Goal: Task Accomplishment & Management: Contribute content

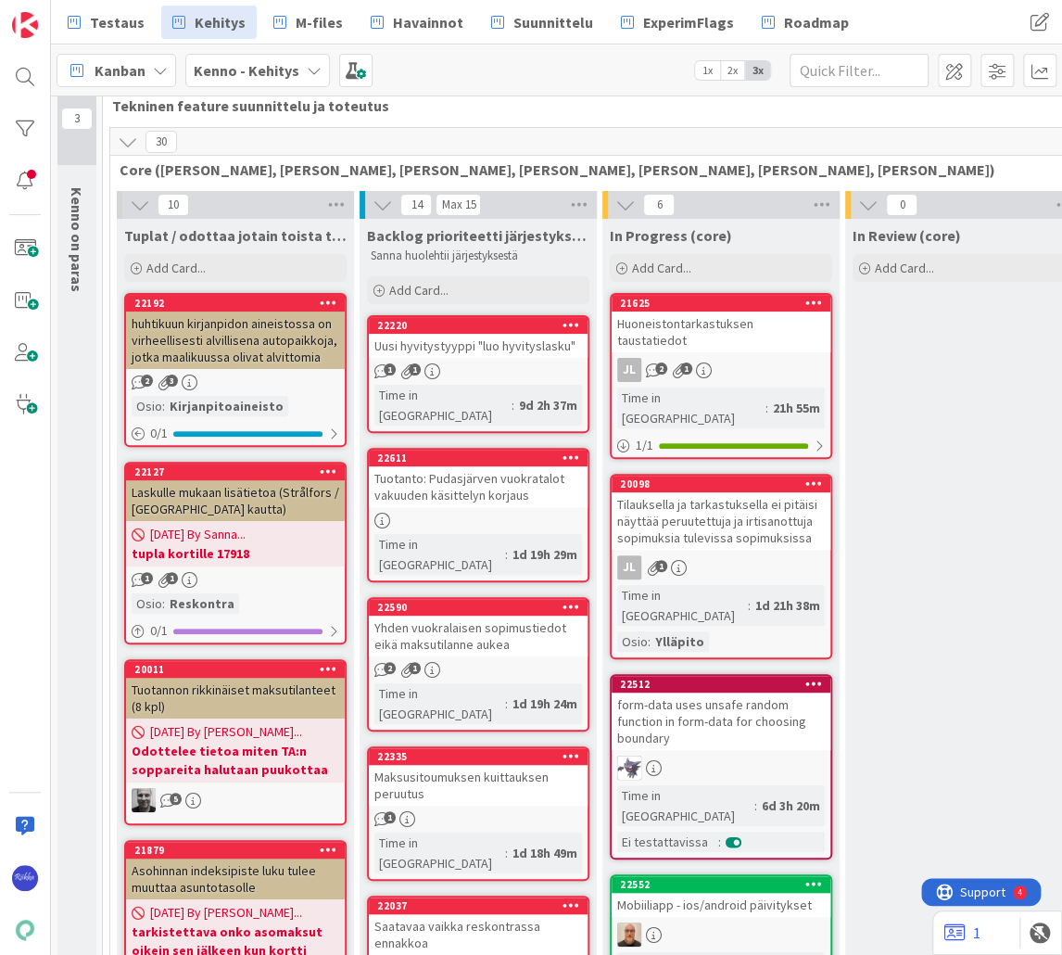
scroll to position [74, 0]
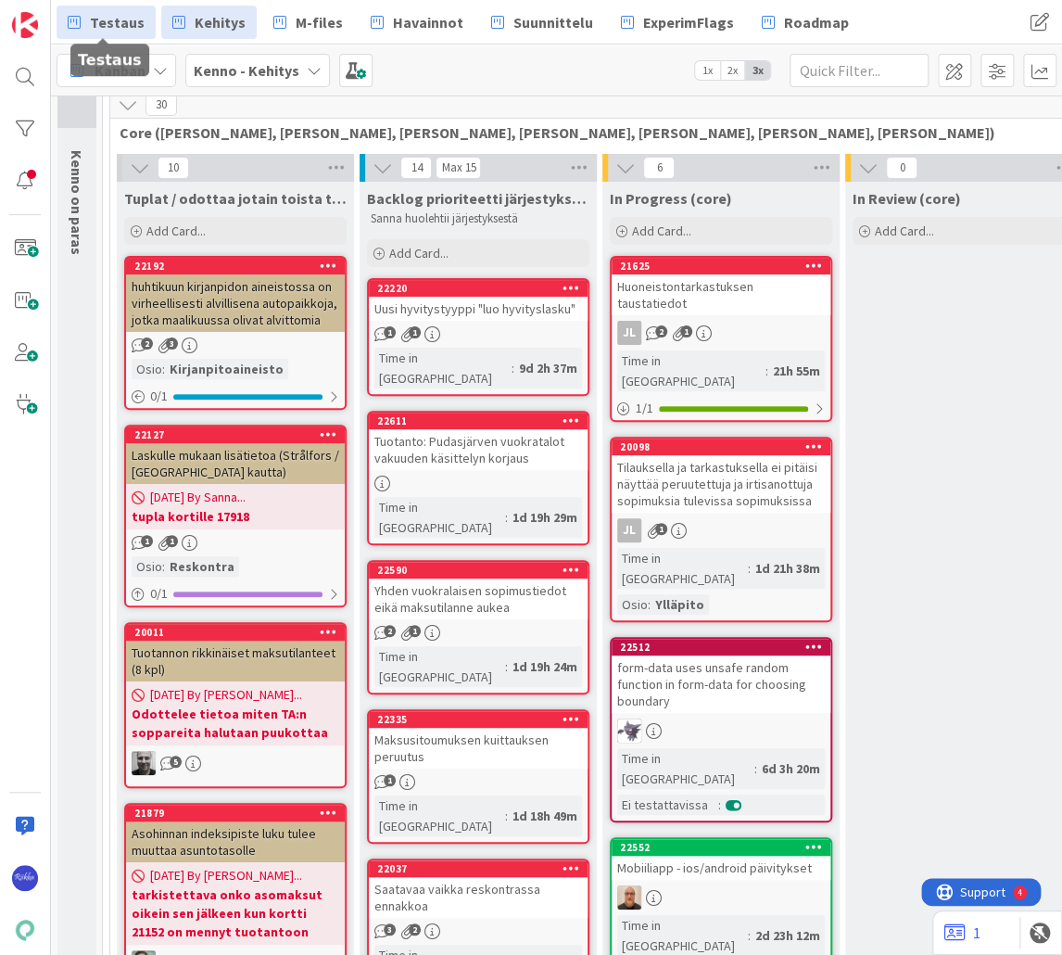
click at [98, 28] on span "Testaus" at bounding box center [117, 22] width 55 height 22
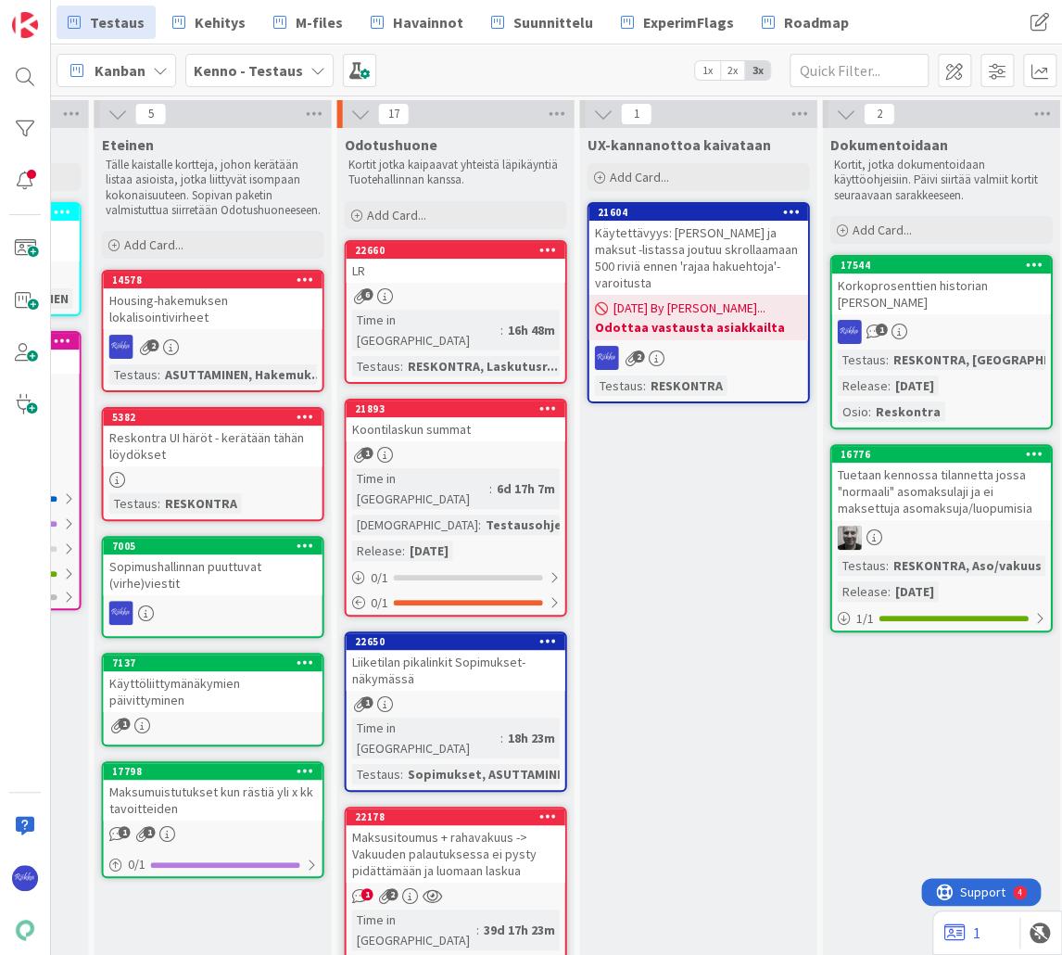
scroll to position [0, 1254]
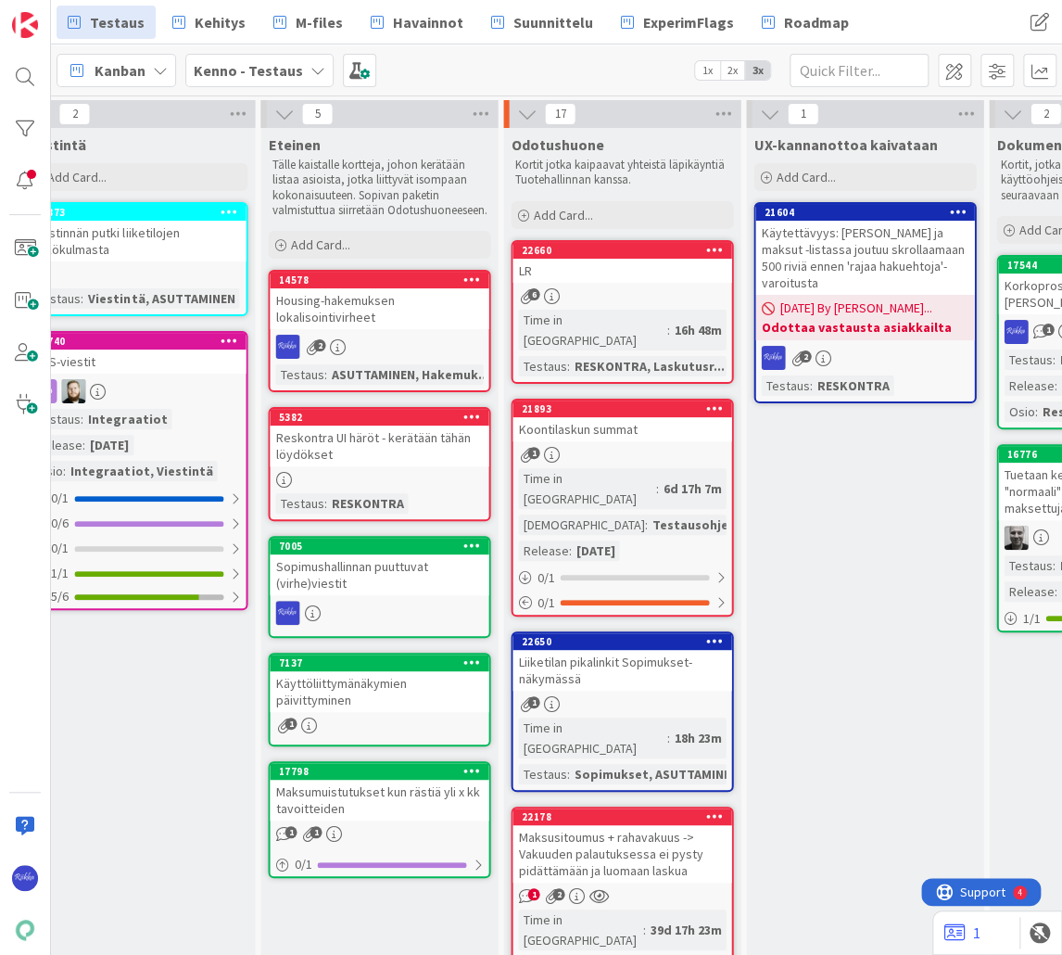
click at [608, 293] on div "6" at bounding box center [621, 296] width 219 height 16
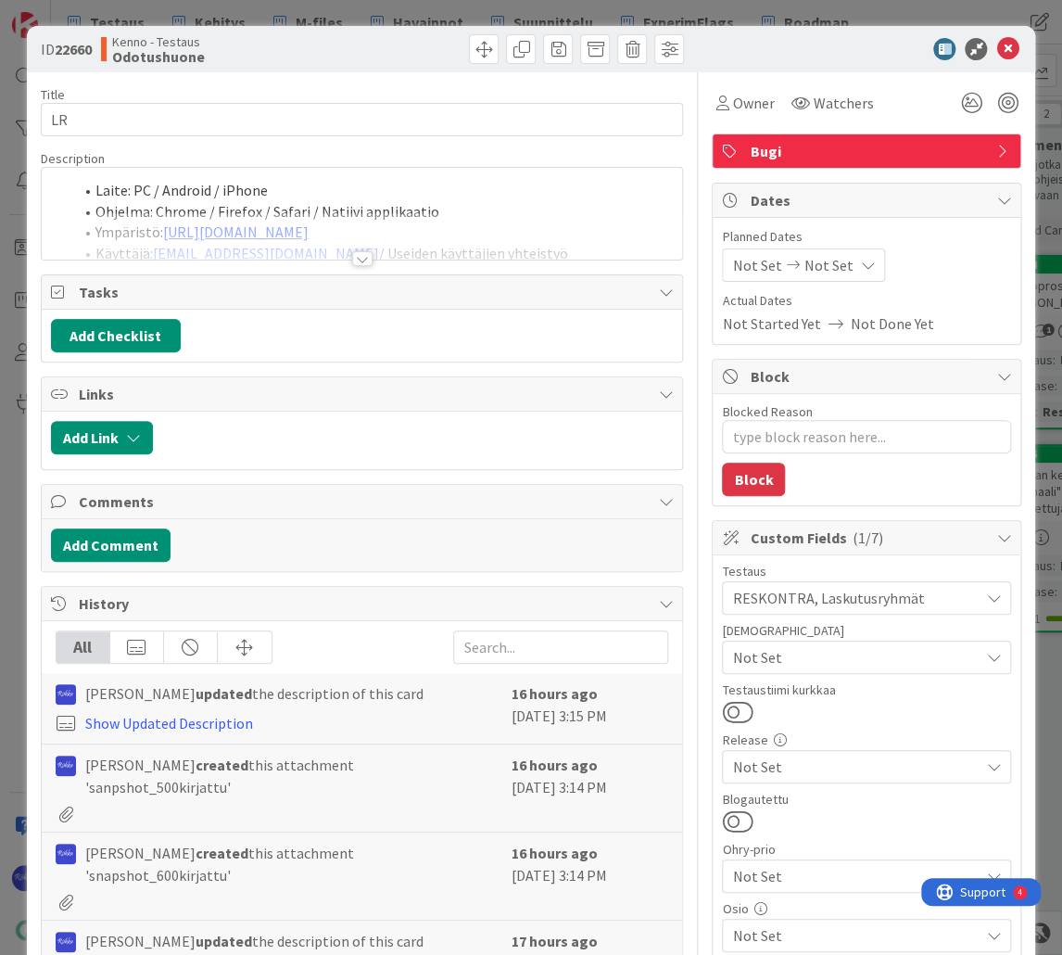
click at [357, 261] on div at bounding box center [362, 258] width 20 height 15
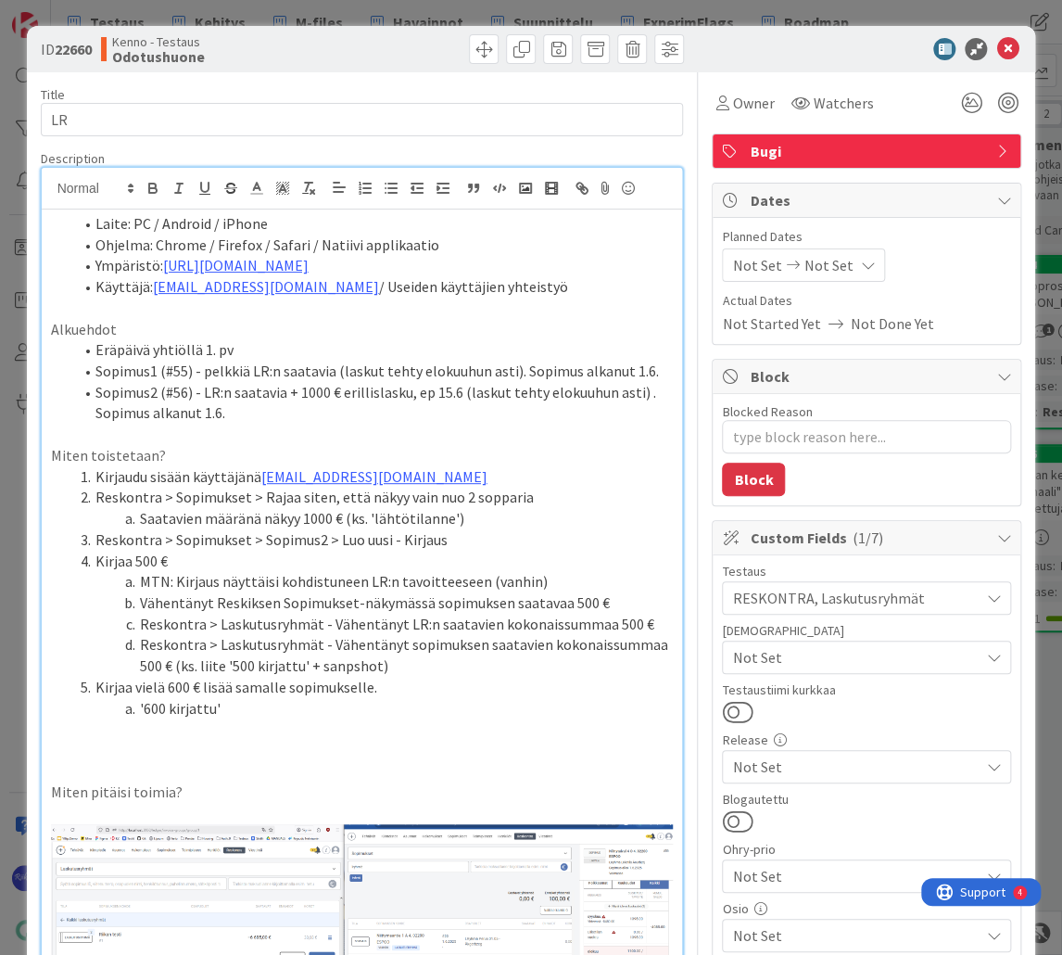
type textarea "x"
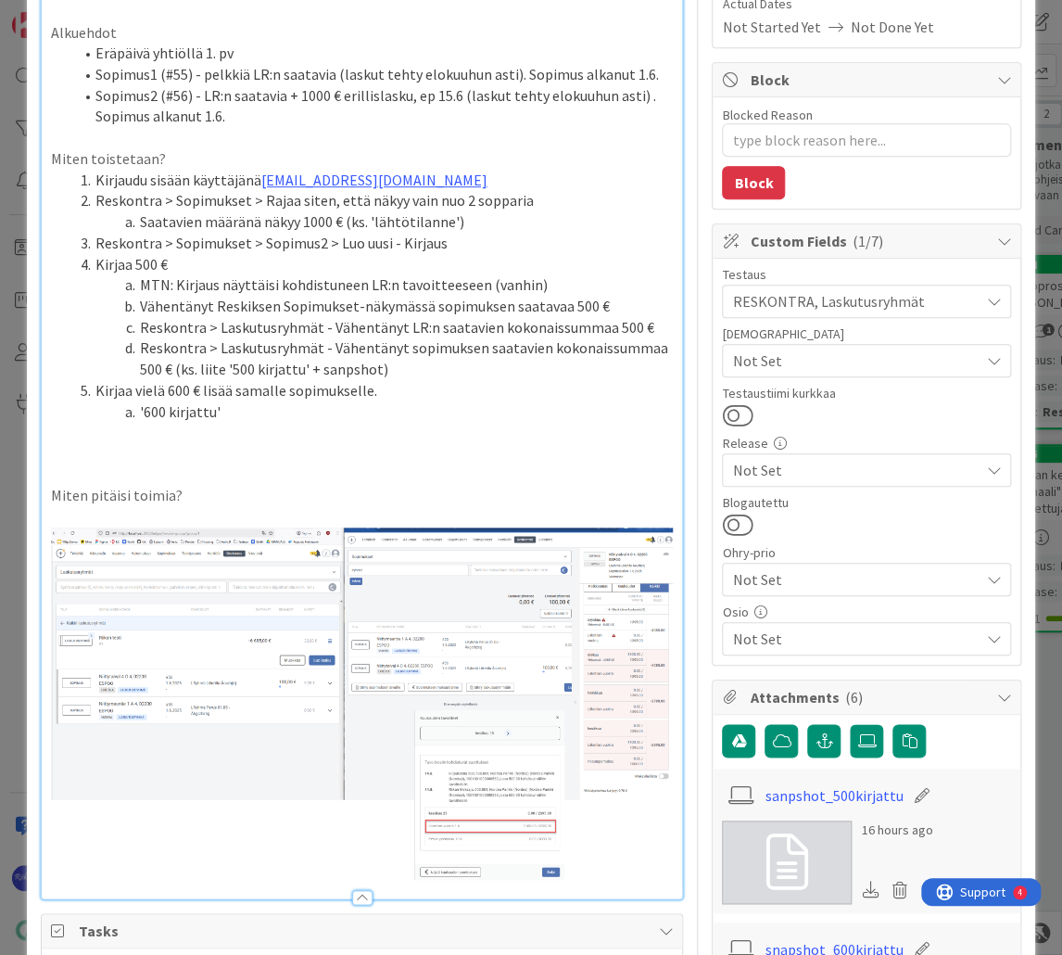
scroll to position [271, 0]
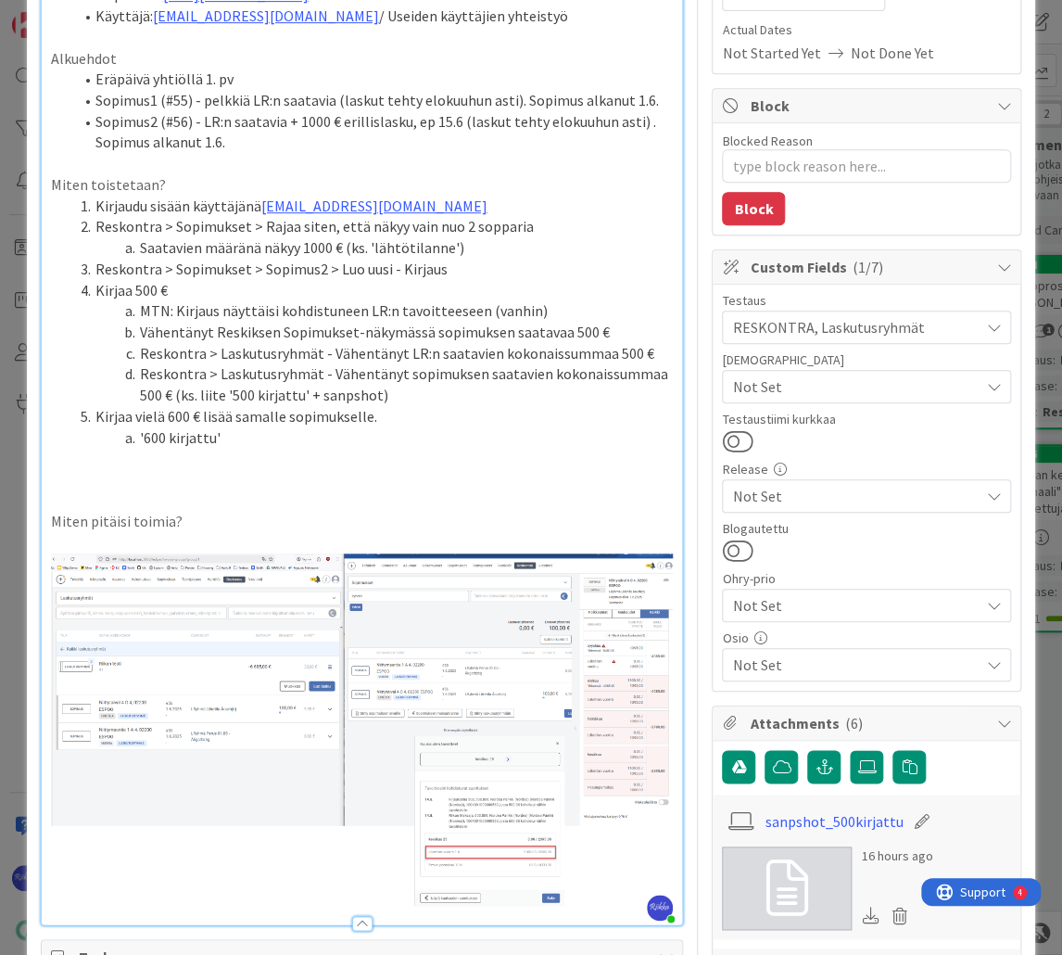
click at [71, 475] on p at bounding box center [362, 479] width 623 height 21
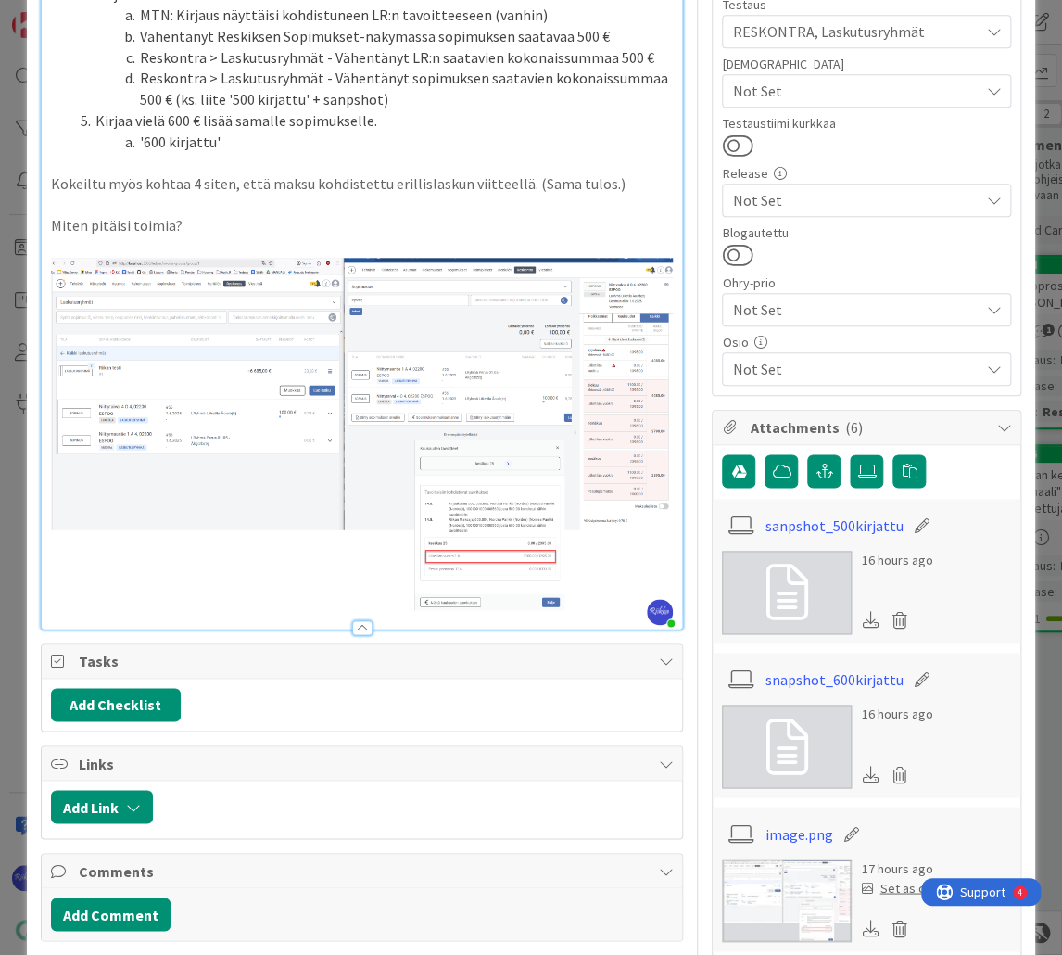
scroll to position [567, 0]
click at [356, 622] on div at bounding box center [362, 626] width 20 height 15
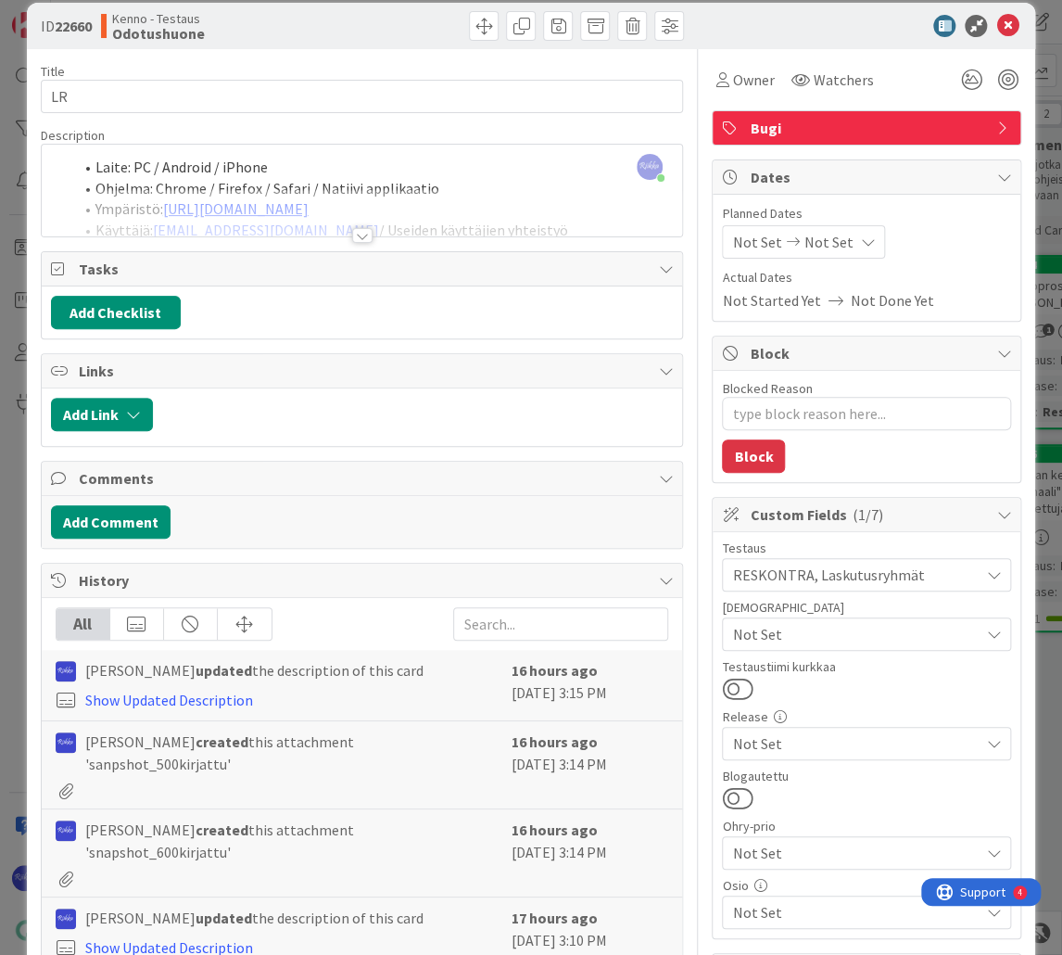
scroll to position [0, 0]
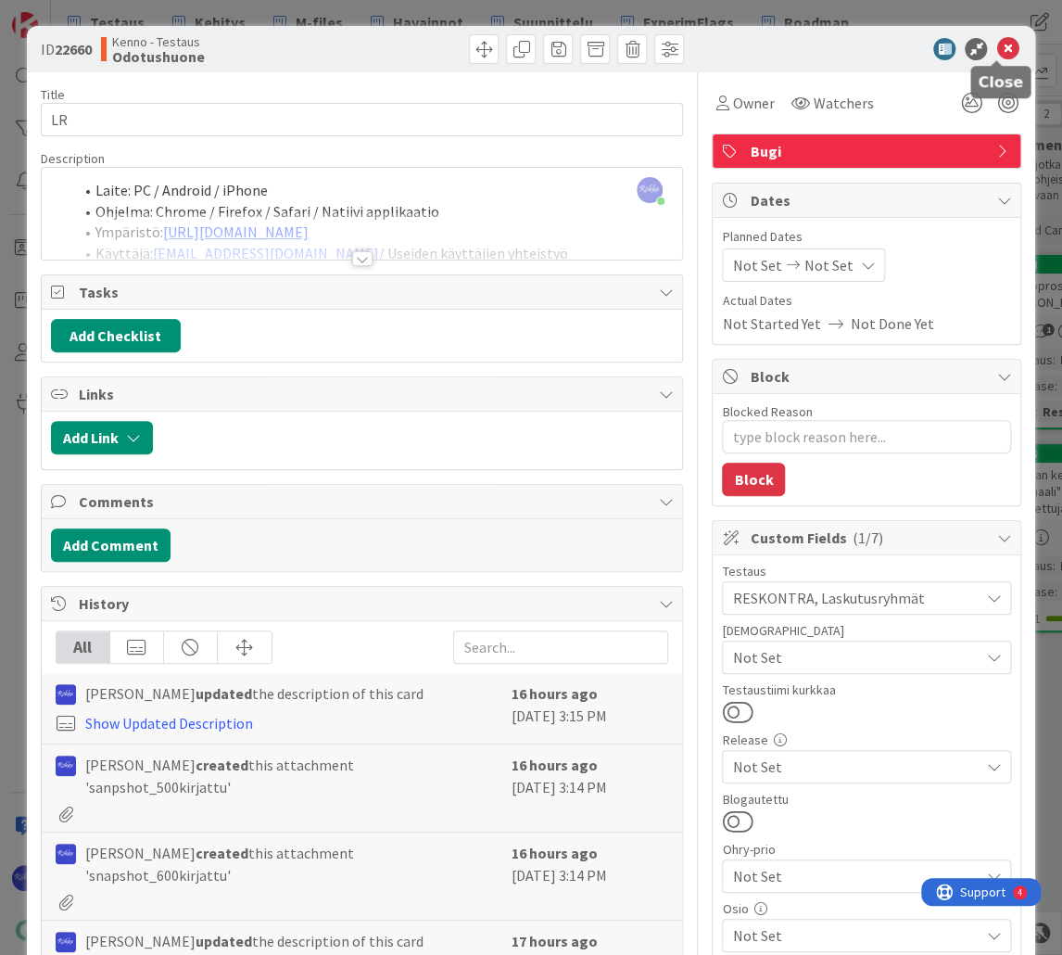
click at [996, 46] on icon at bounding box center [1007, 49] width 22 height 22
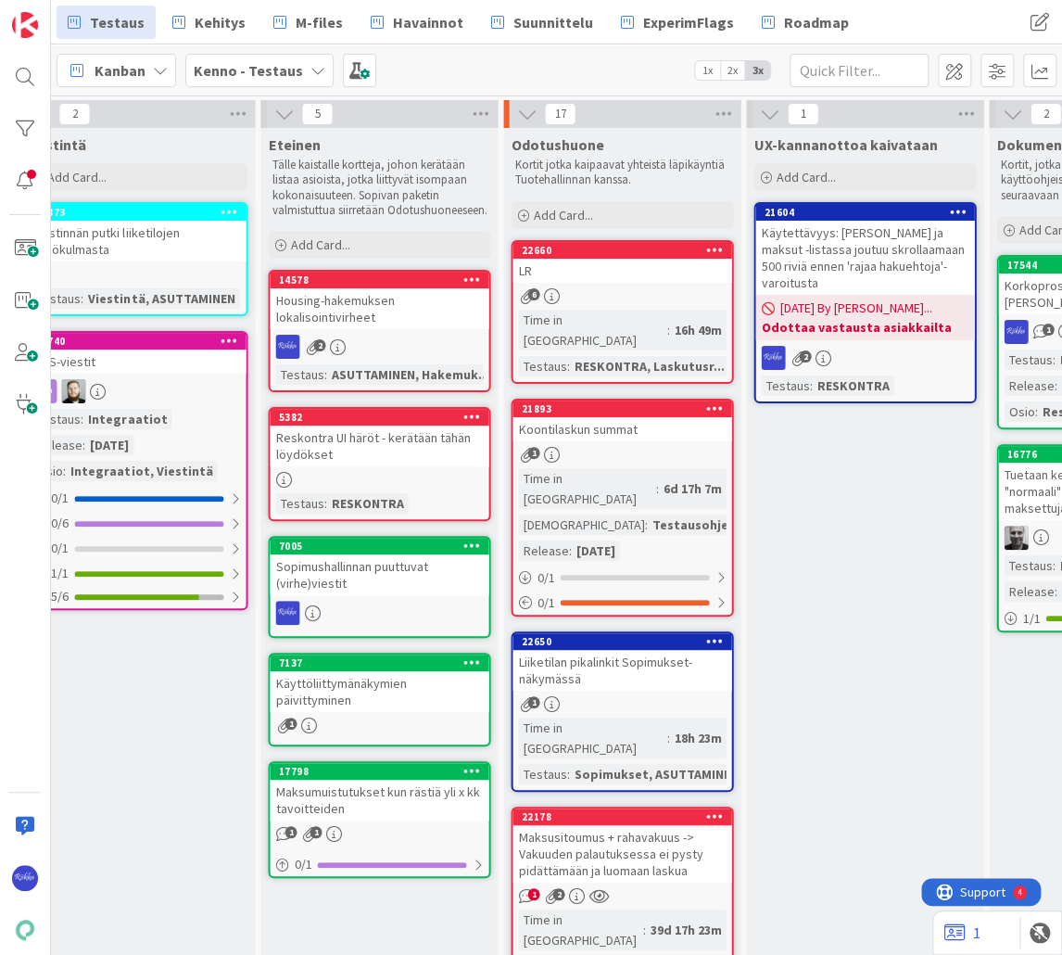
click at [634, 278] on div "LR" at bounding box center [621, 271] width 219 height 24
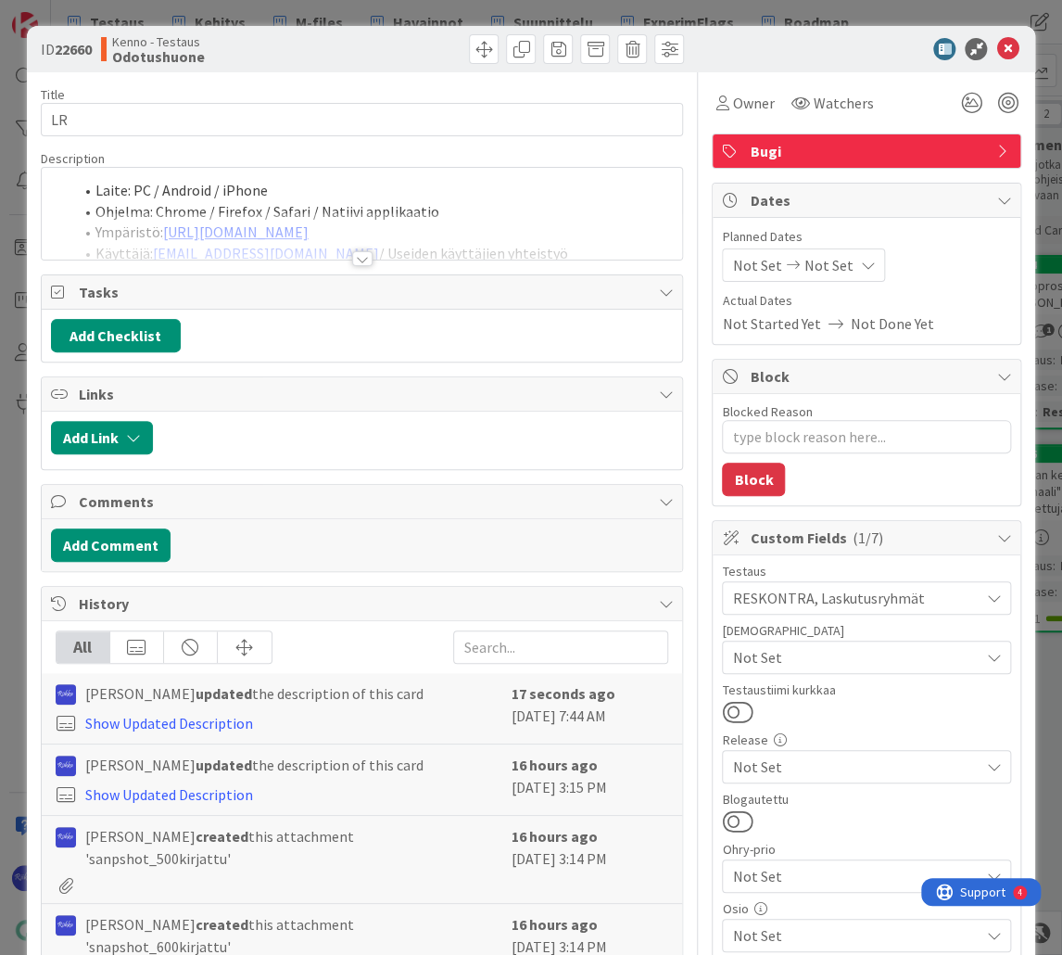
type textarea "x"
drag, startPoint x: 1000, startPoint y: 47, endPoint x: 903, endPoint y: 56, distance: 97.7
click at [1000, 47] on icon at bounding box center [1007, 49] width 22 height 22
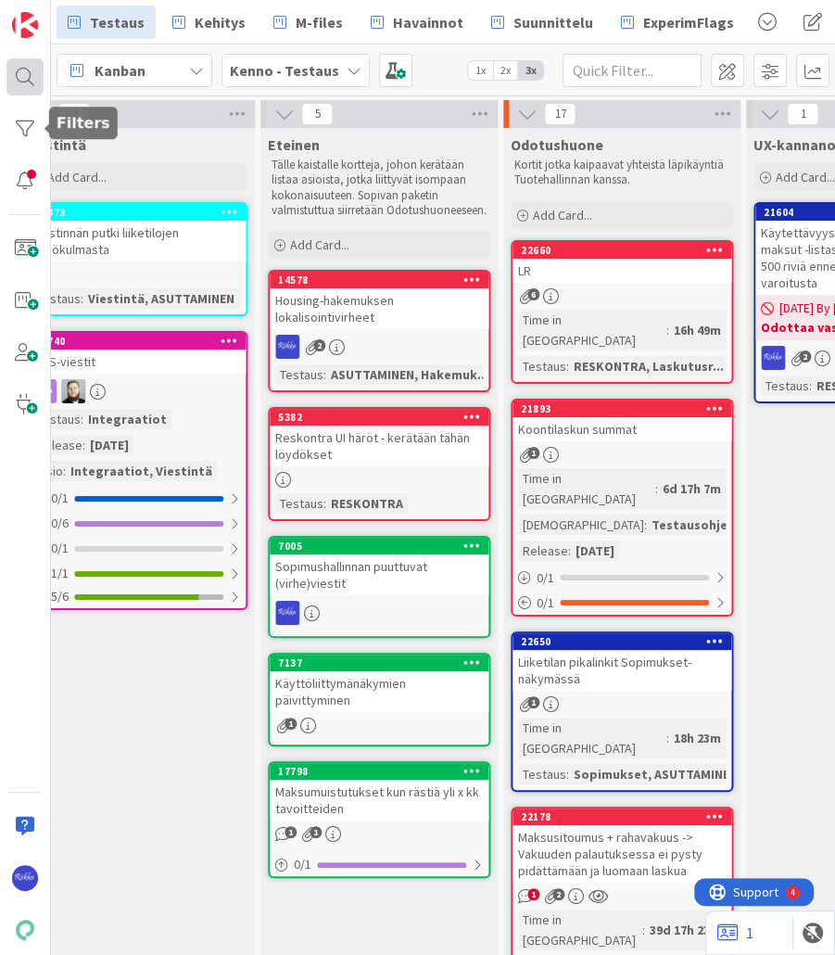
click at [24, 74] on div at bounding box center [24, 76] width 37 height 37
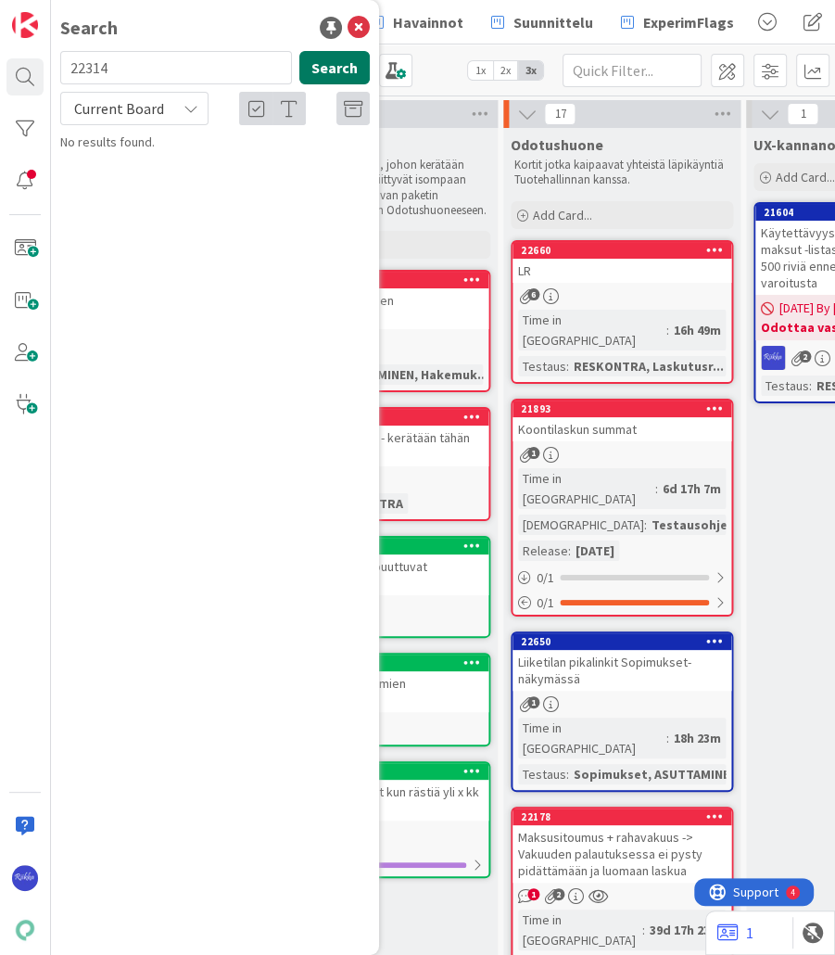
type input "22314"
click at [335, 70] on button "Search" at bounding box center [334, 67] width 70 height 33
click at [178, 103] on div "Current Board" at bounding box center [134, 108] width 148 height 33
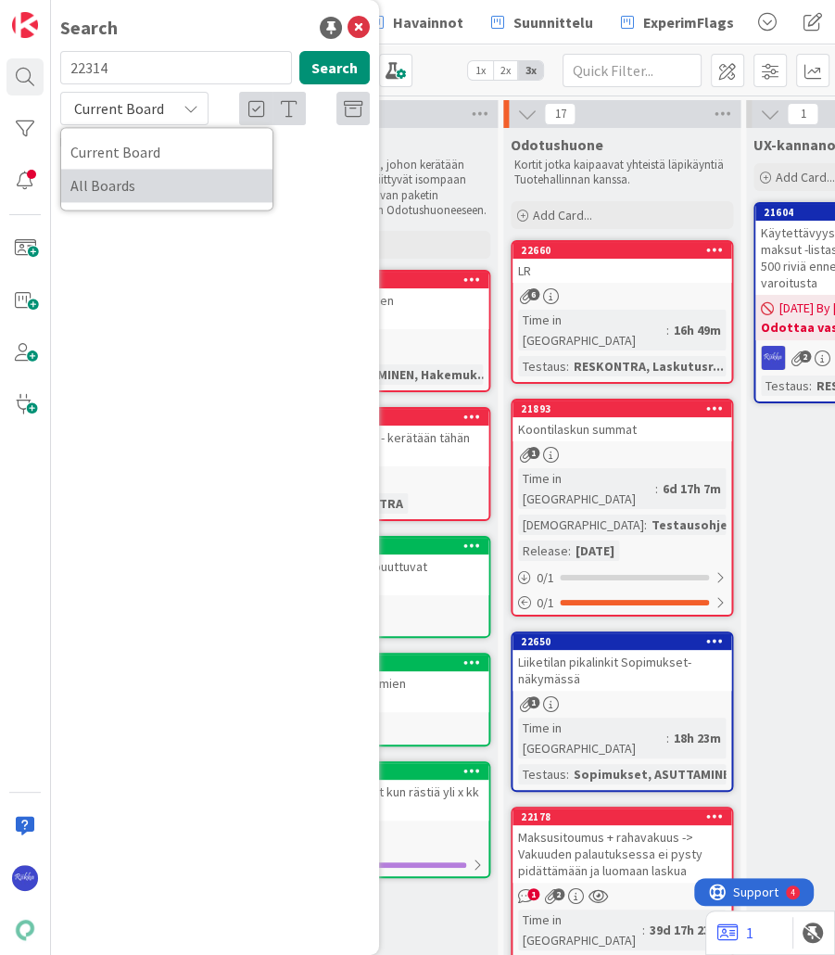
click at [157, 191] on span "All Boards" at bounding box center [166, 185] width 193 height 28
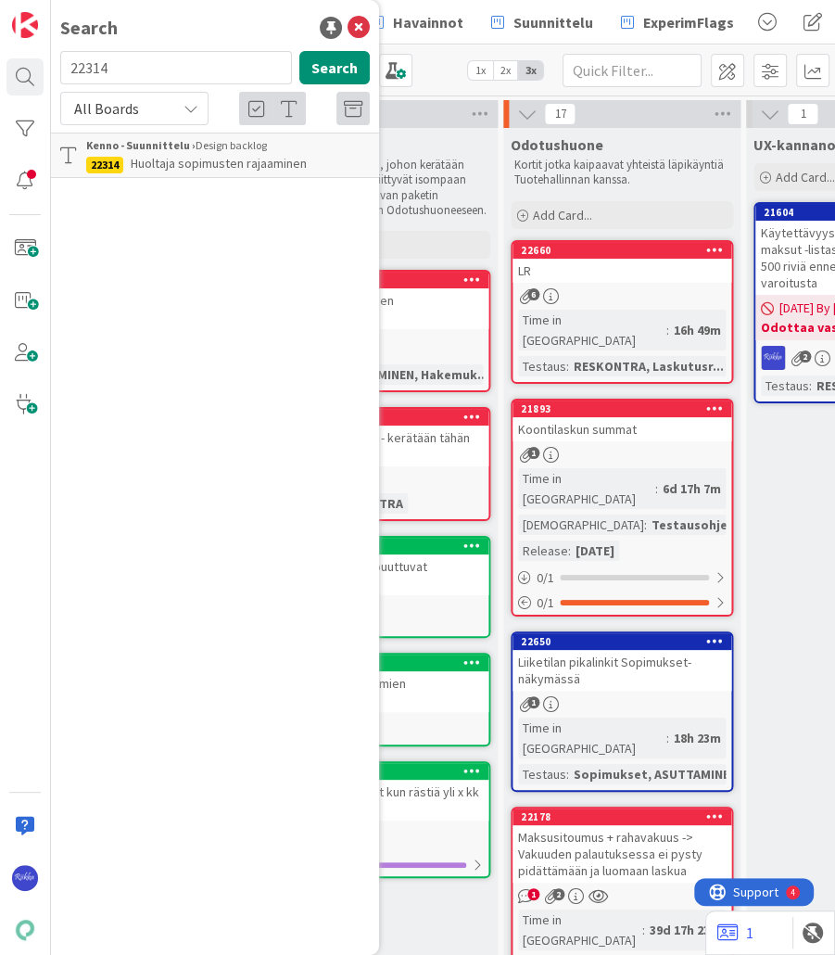
click at [230, 152] on div "Kenno - Suunnittelu › Design backlog" at bounding box center [228, 145] width 284 height 17
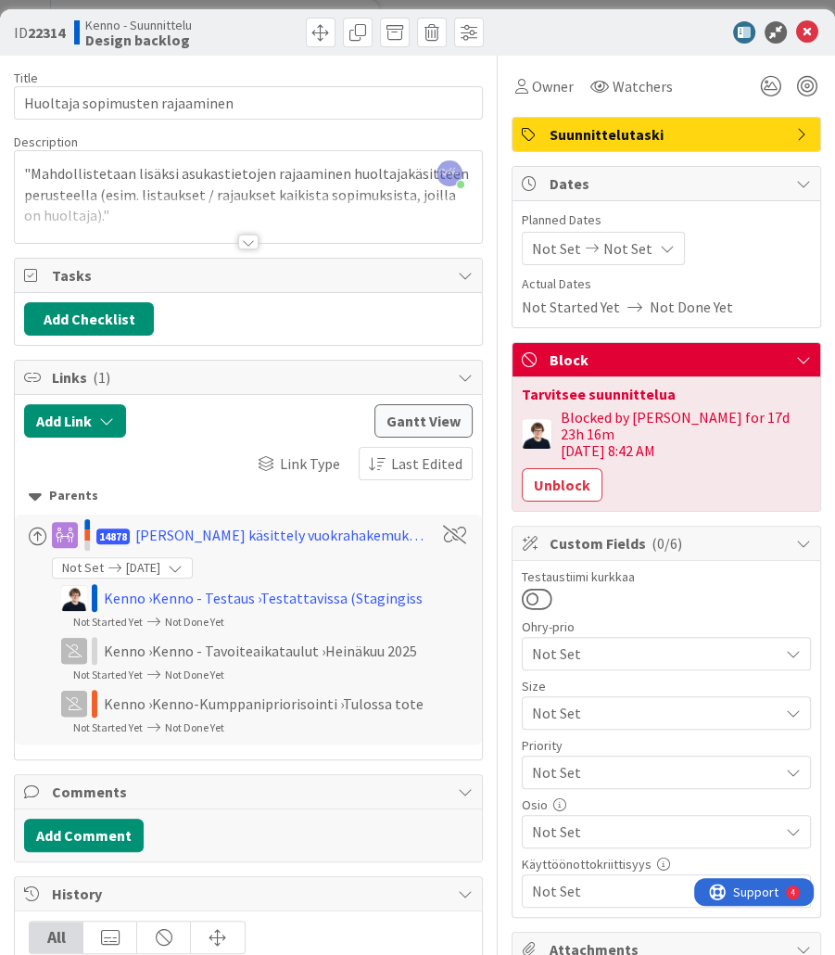
click at [244, 245] on div at bounding box center [248, 241] width 20 height 15
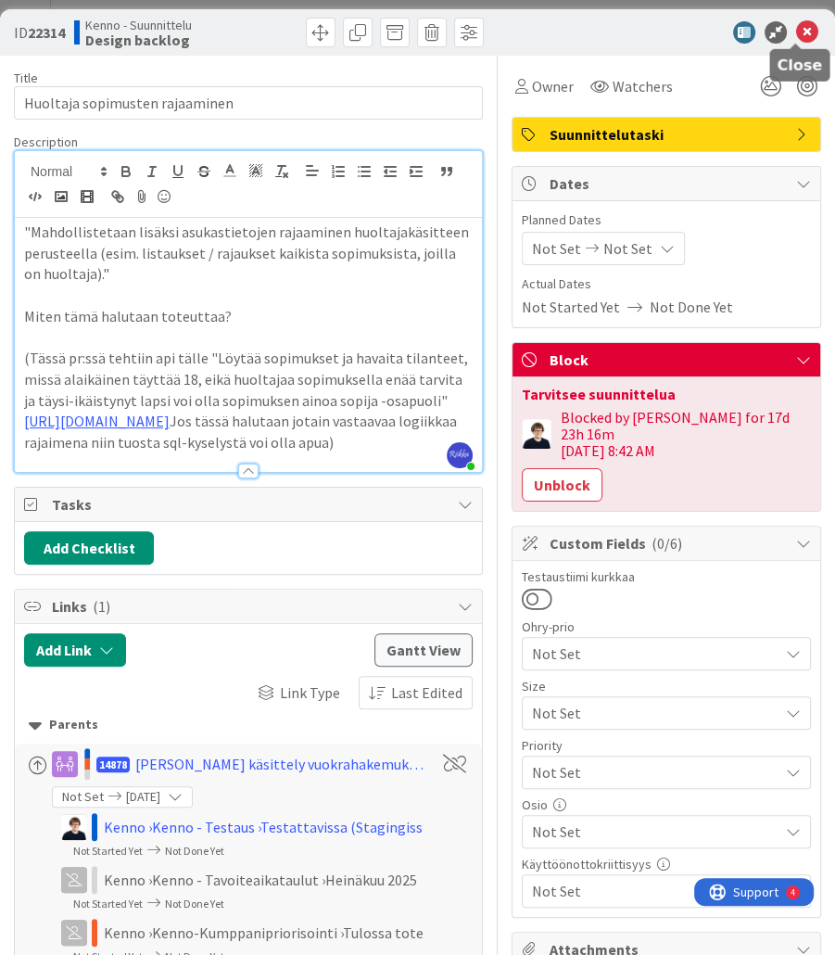
click at [798, 32] on icon at bounding box center [807, 32] width 22 height 22
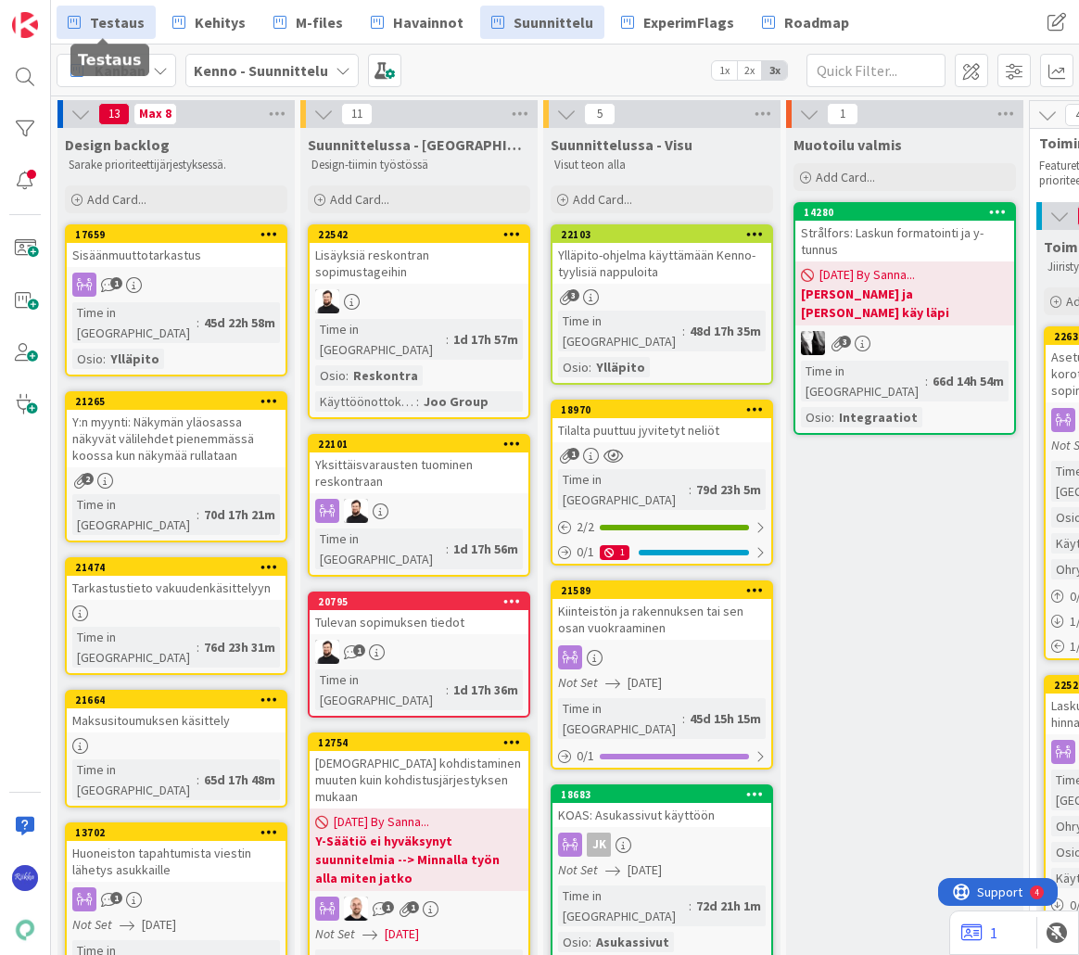
click at [122, 27] on span "Testaus" at bounding box center [117, 22] width 55 height 22
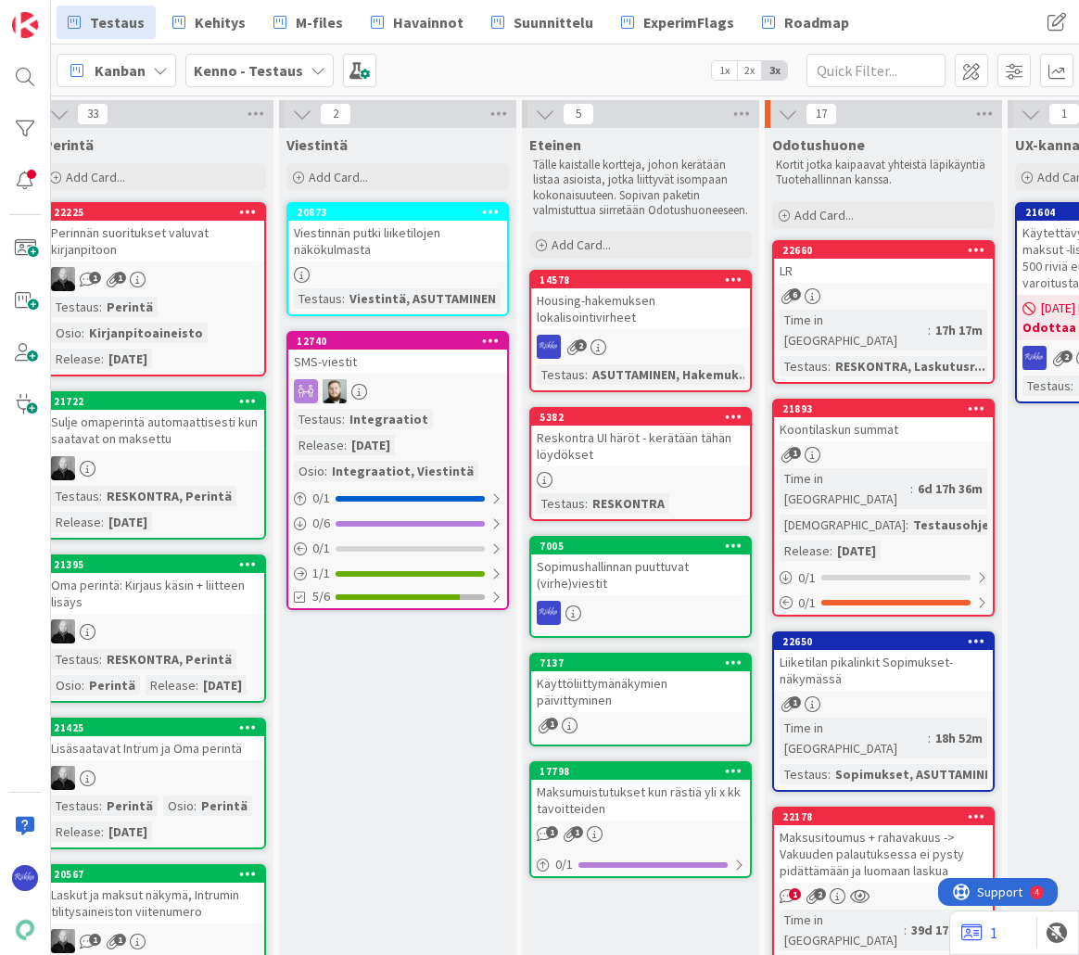
scroll to position [0, 1164]
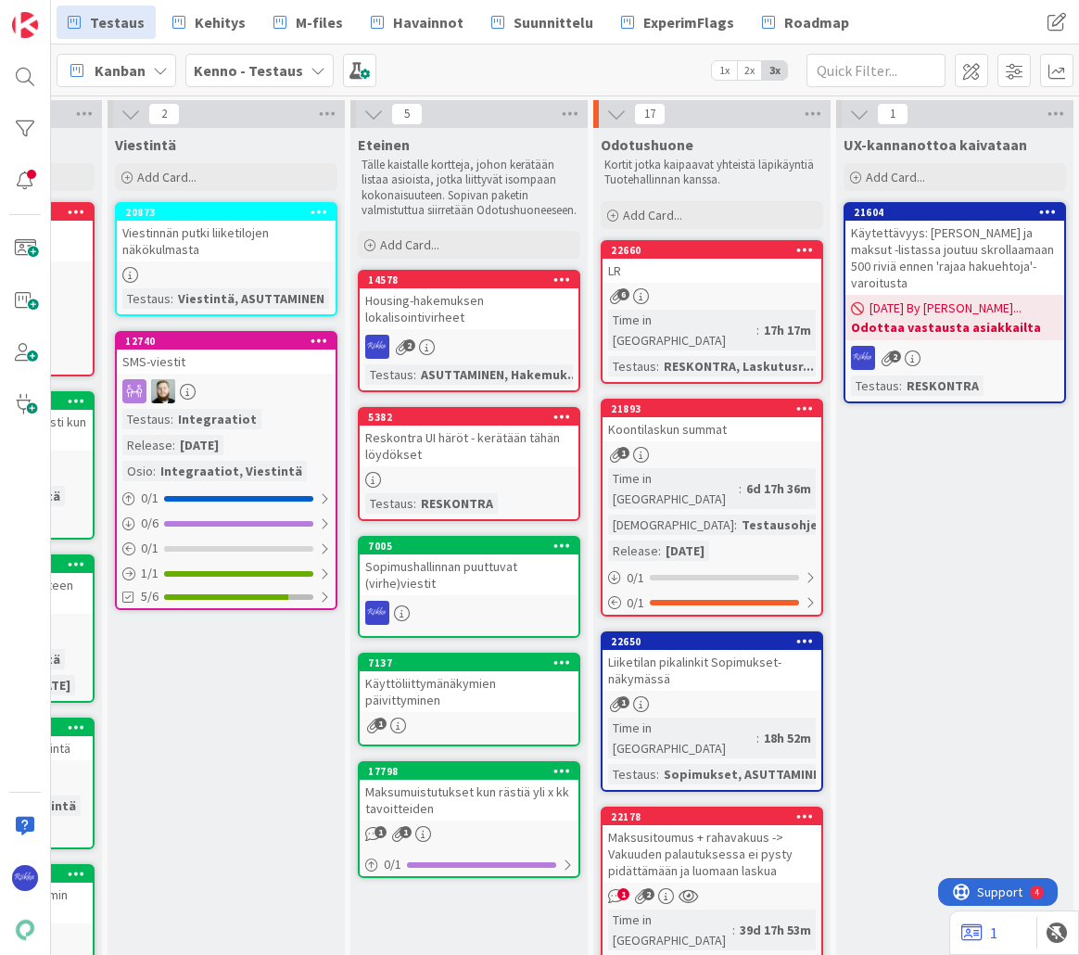
click at [689, 274] on div "LR" at bounding box center [711, 271] width 219 height 24
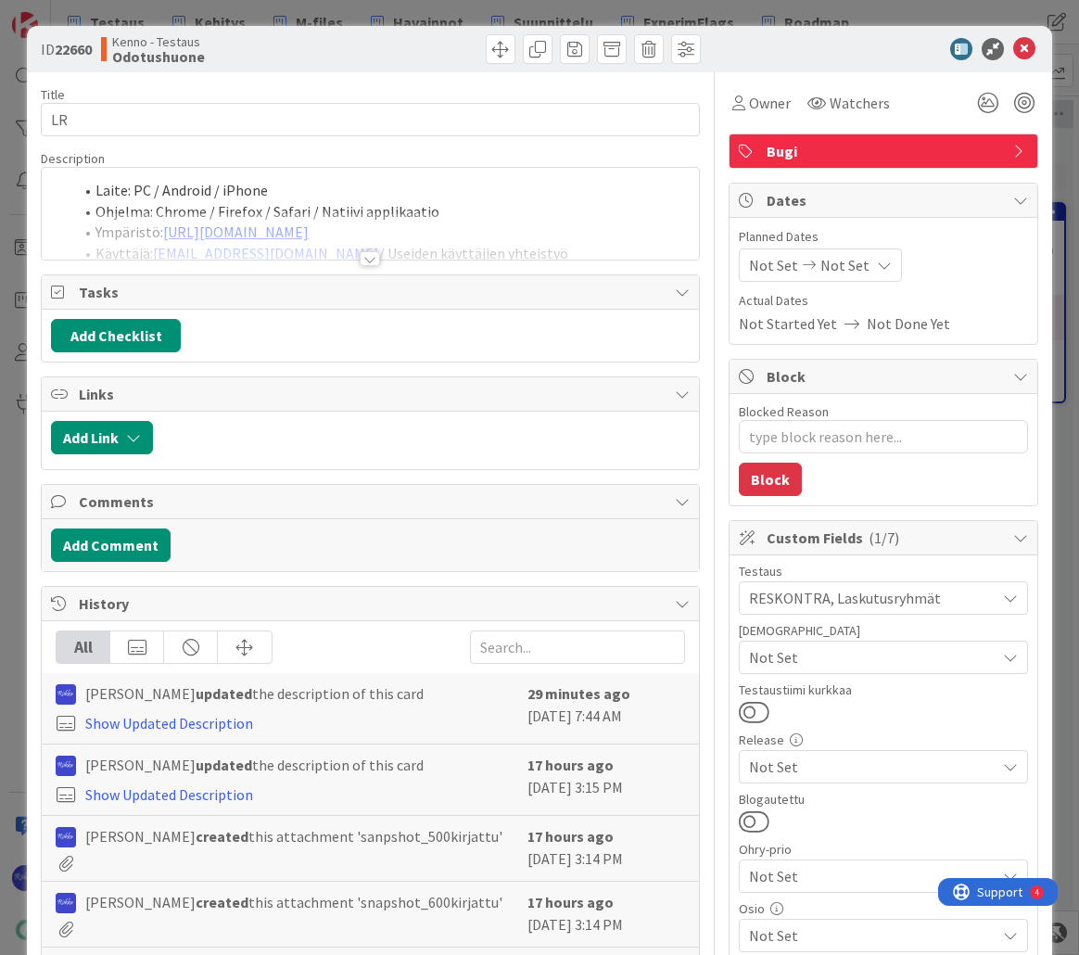
click at [363, 257] on div at bounding box center [370, 258] width 20 height 15
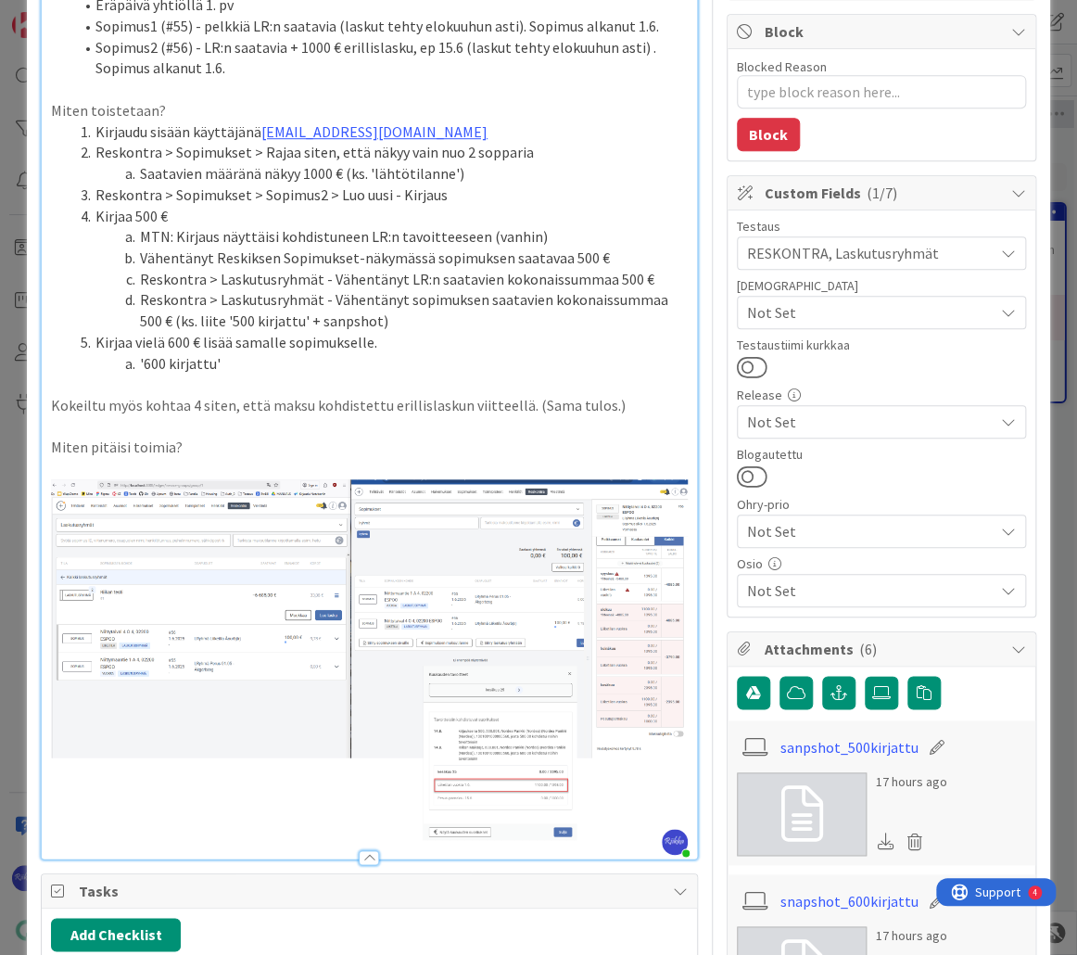
scroll to position [343, 0]
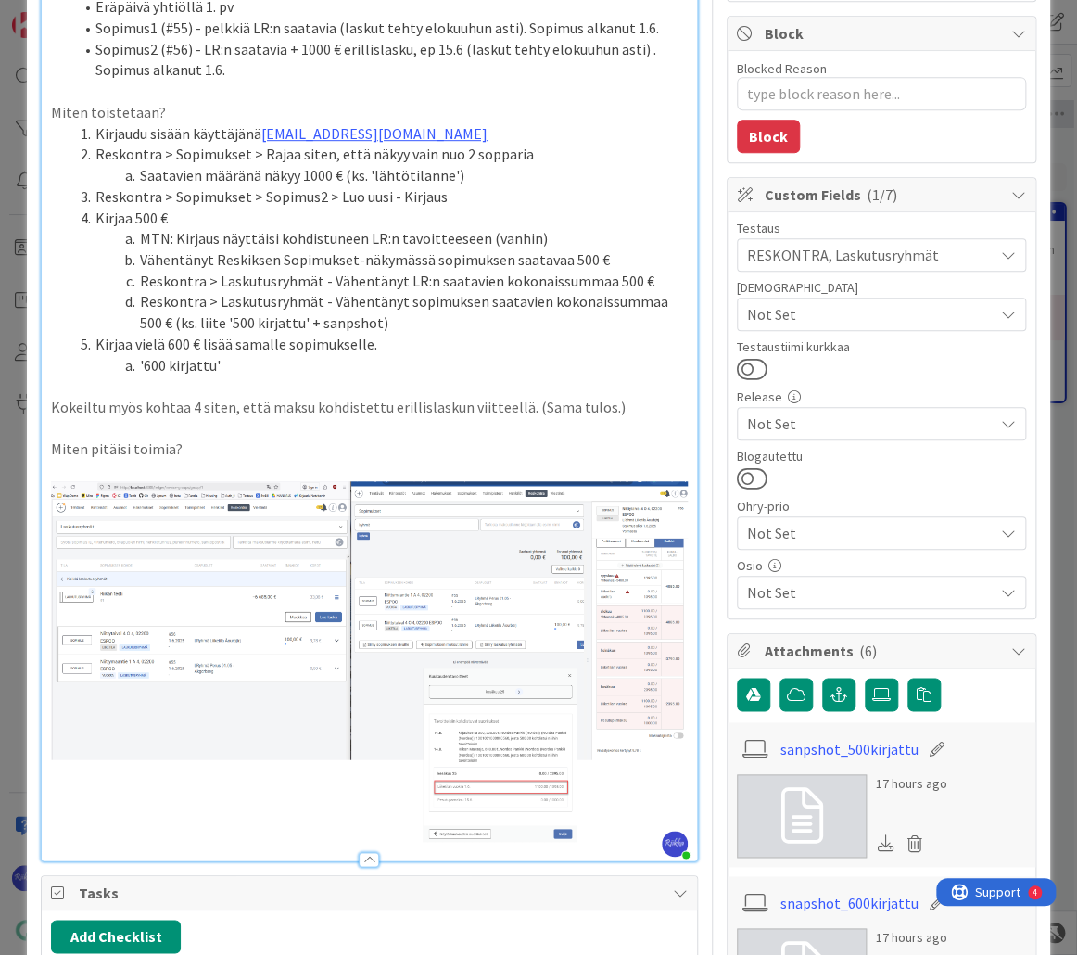
click at [219, 449] on p "Miten pitäisi toimia?" at bounding box center [369, 448] width 637 height 21
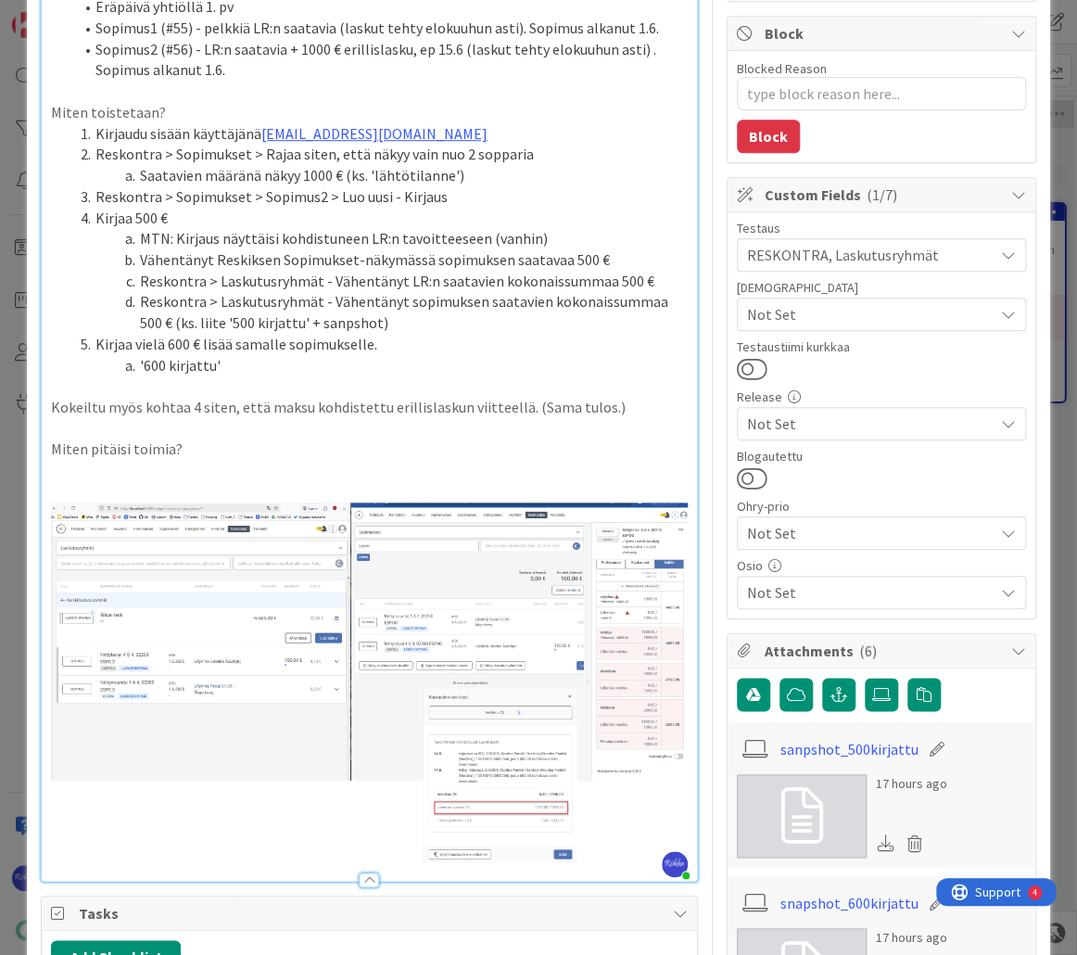
type textarea "x"
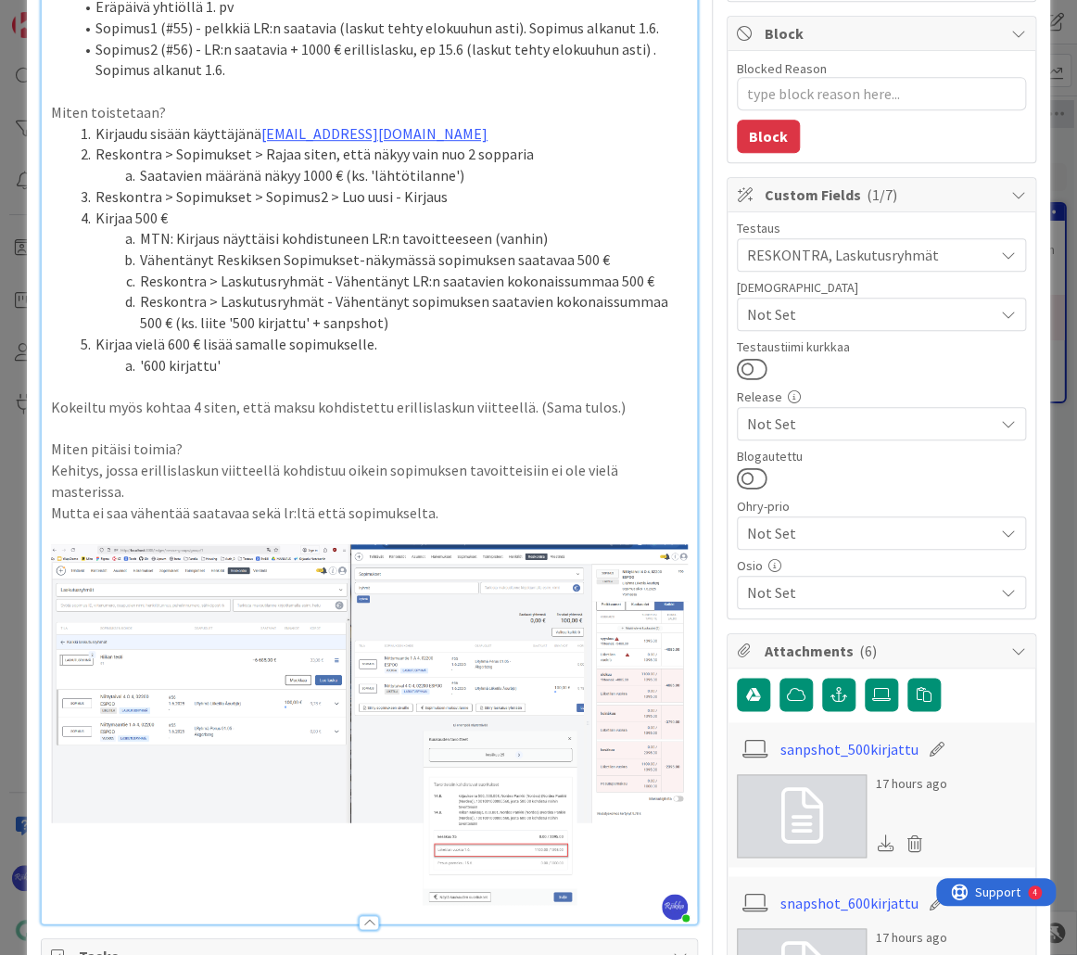
type textarea "x"
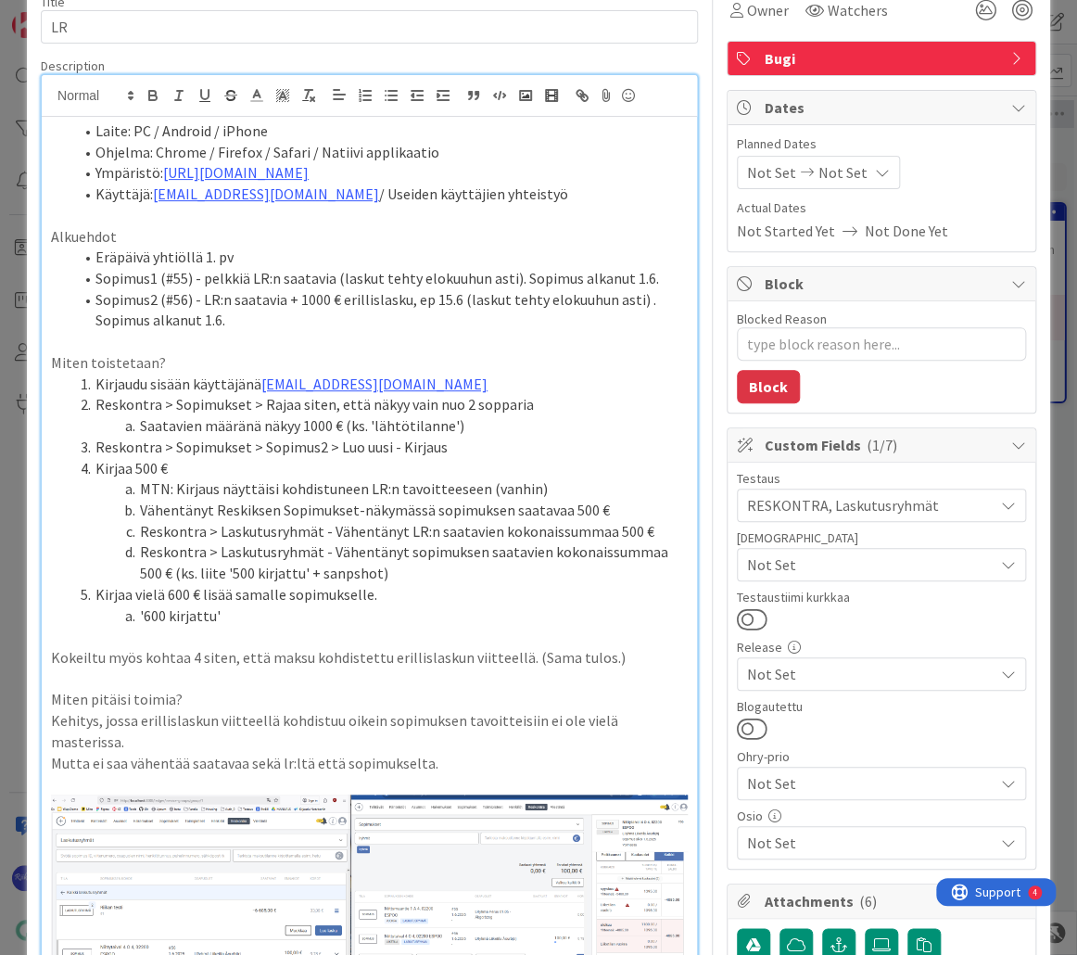
scroll to position [0, 0]
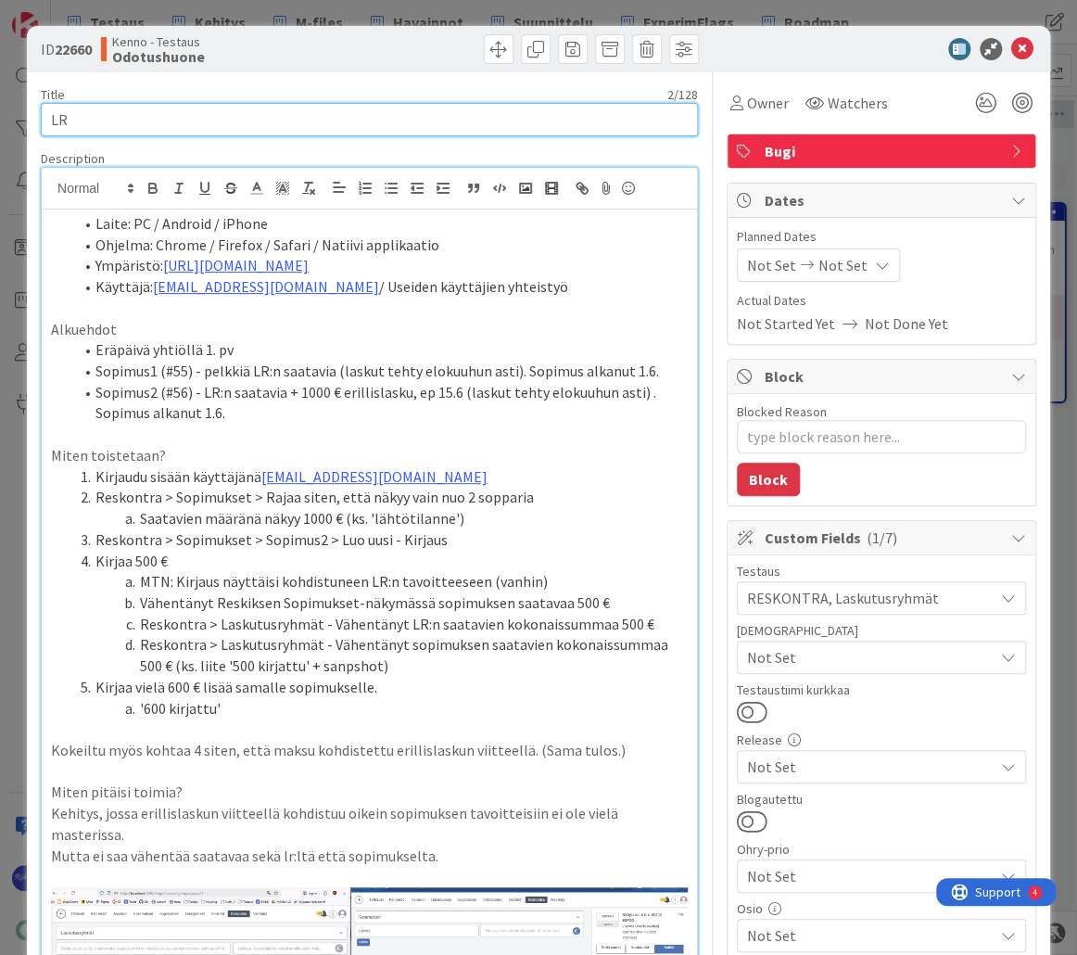
click at [119, 111] on input "LR" at bounding box center [369, 119] width 657 height 33
type input "La"
type textarea "x"
type input "Laks"
type textarea "x"
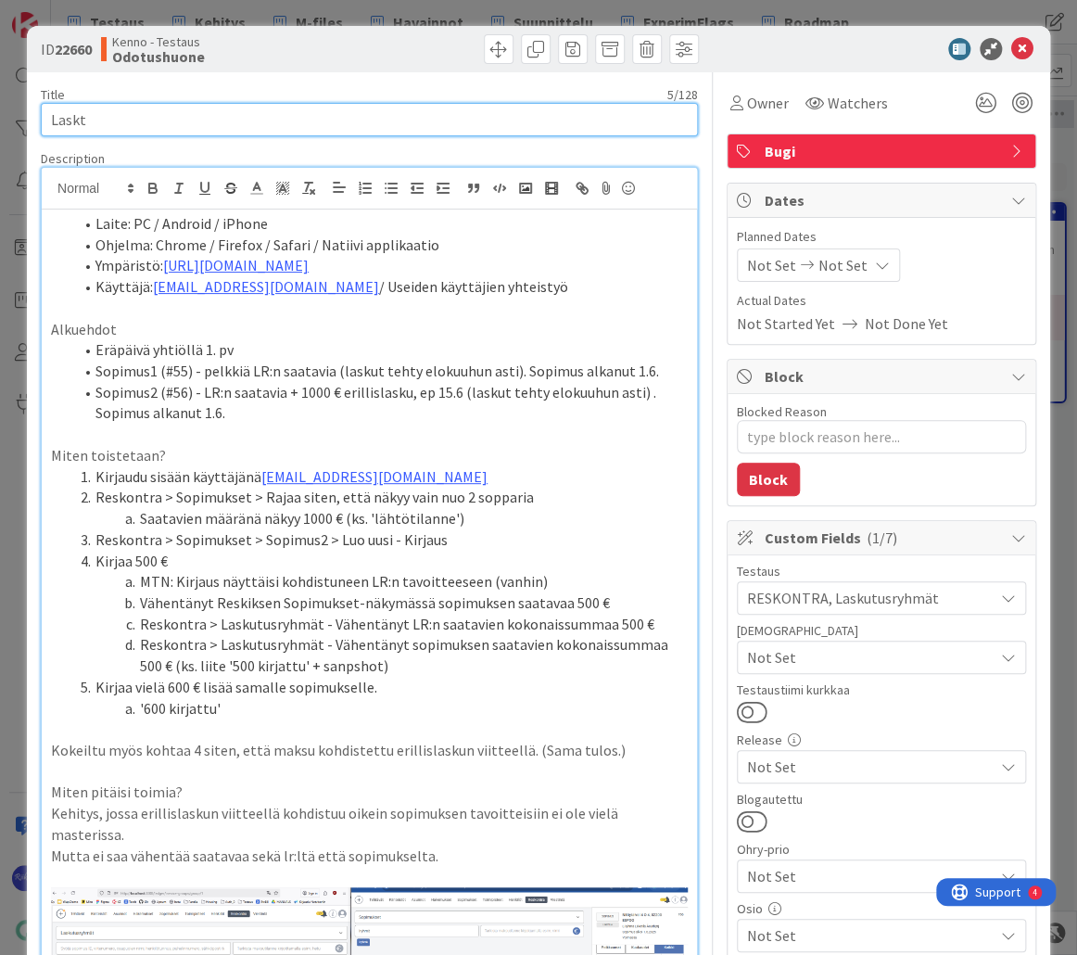
type input "Lasktu"
type textarea "x"
type input "Laskt"
type textarea "x"
type input "Laskutur"
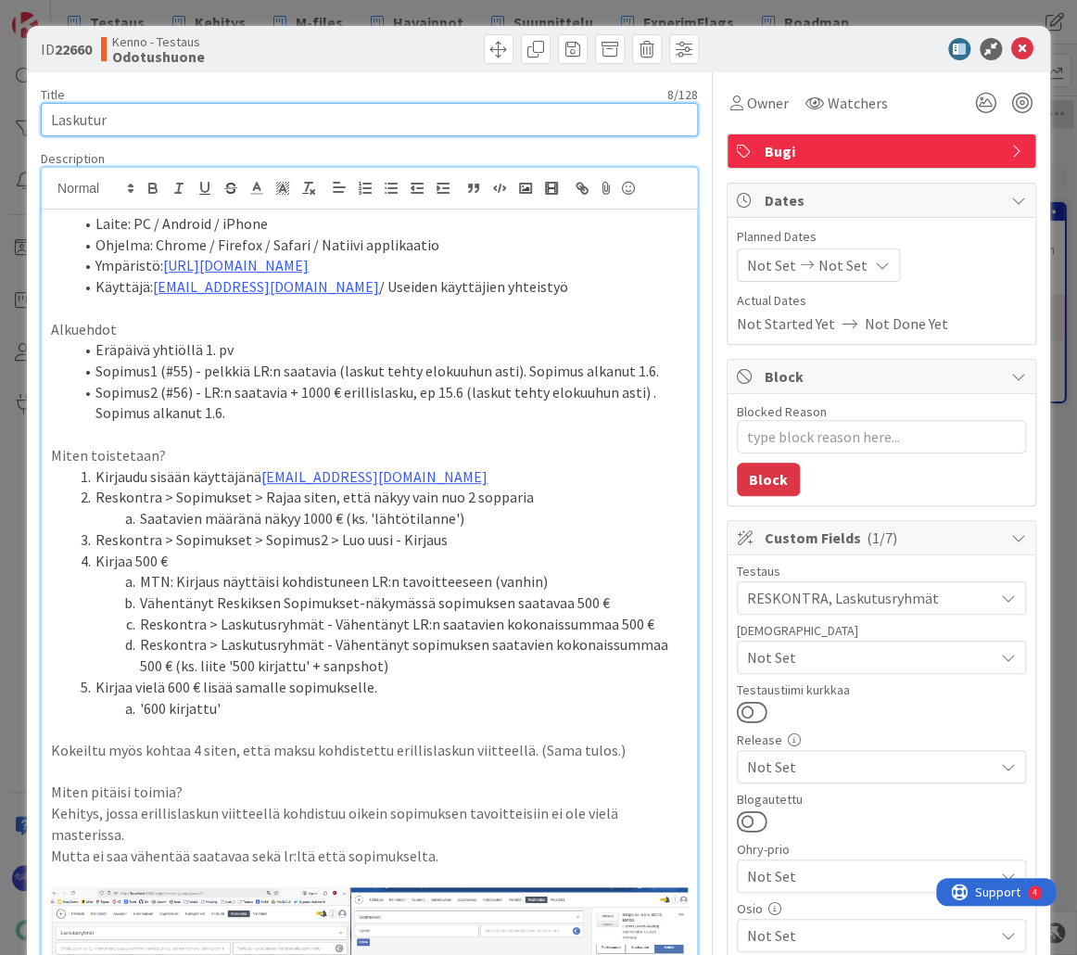
type textarea "x"
type input "Laskutus"
type textarea "x"
type input "Laskutusr"
type textarea "x"
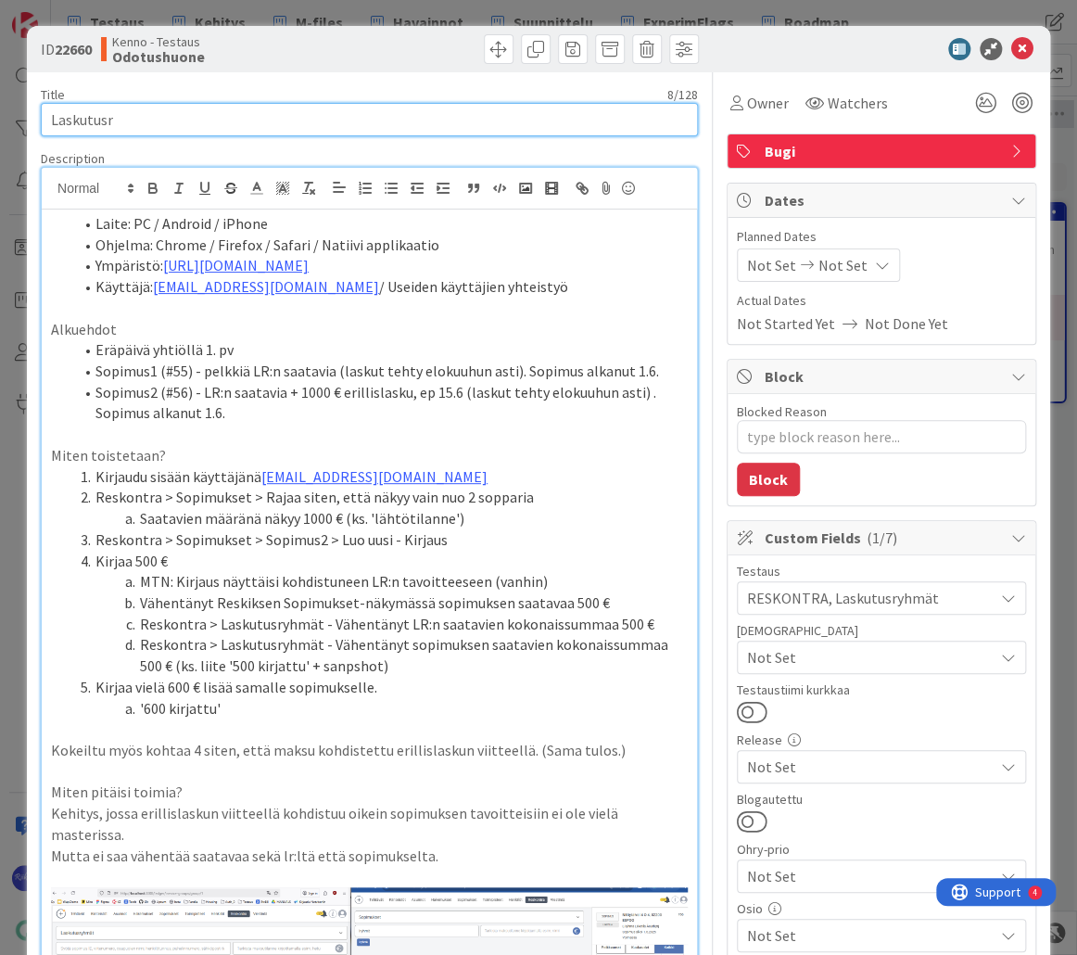
type input "Laskutusry"
type textarea "x"
type input "Laskutusryh"
type textarea "x"
type input "Laskutusryhmän maksun kohdistuminen samaan aikaan sek"
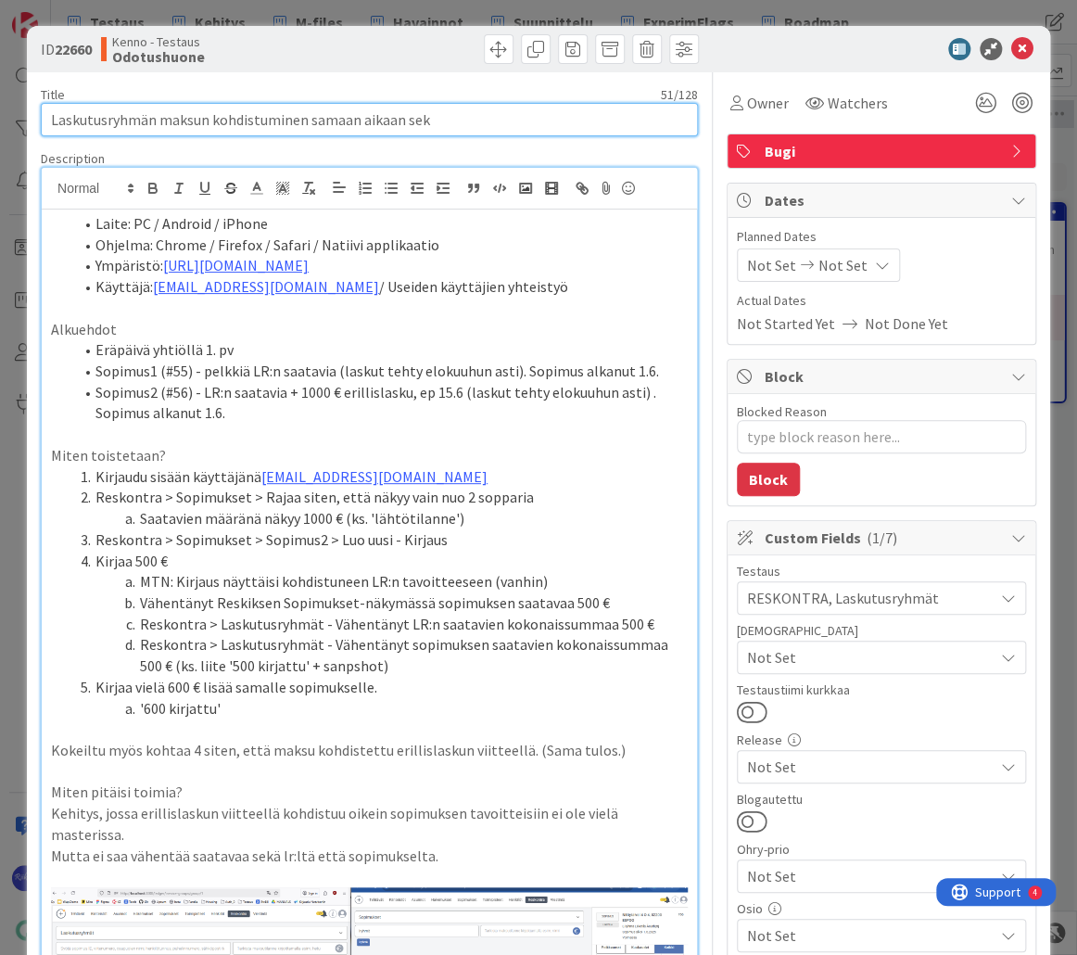
type textarea "x"
type input "Laskutusryhmän maksun kohdistuminen samaan aikaan sekä sopi"
type textarea "x"
type input "Laskutusryhmän maksun kohdistuminen samaan aikaan sekä sopim"
type textarea "x"
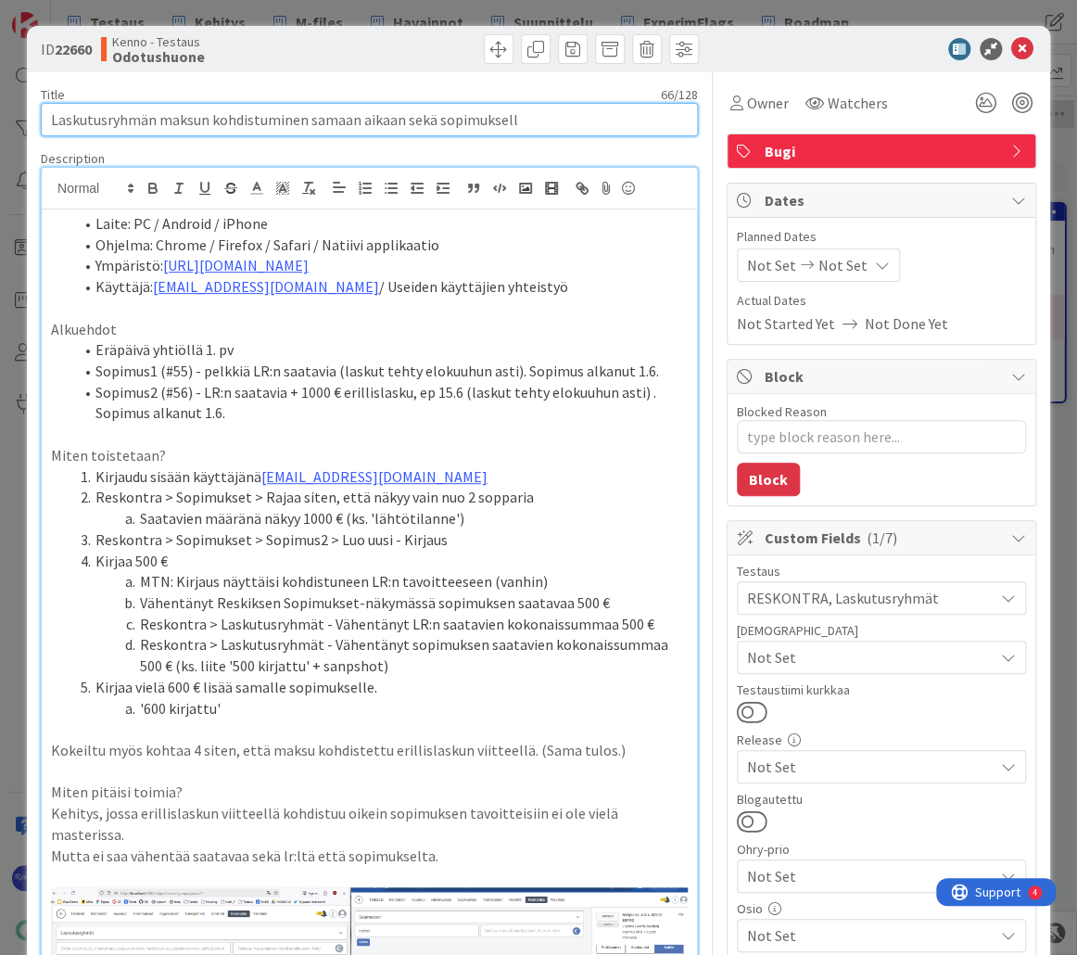
type input "Laskutusryhmän maksun kohdistuminen samaan aikaan sekä sopimukselle"
type textarea "x"
type input "Laskutusryhmän maksun kohdistuminen samaan aikaan sekä sopimukselle että ryhmäl…"
type textarea "x"
type input "Laskutusryhmän maksun kohdistuminen samaan aikaan sekä sopimukselle että ryhmäl…"
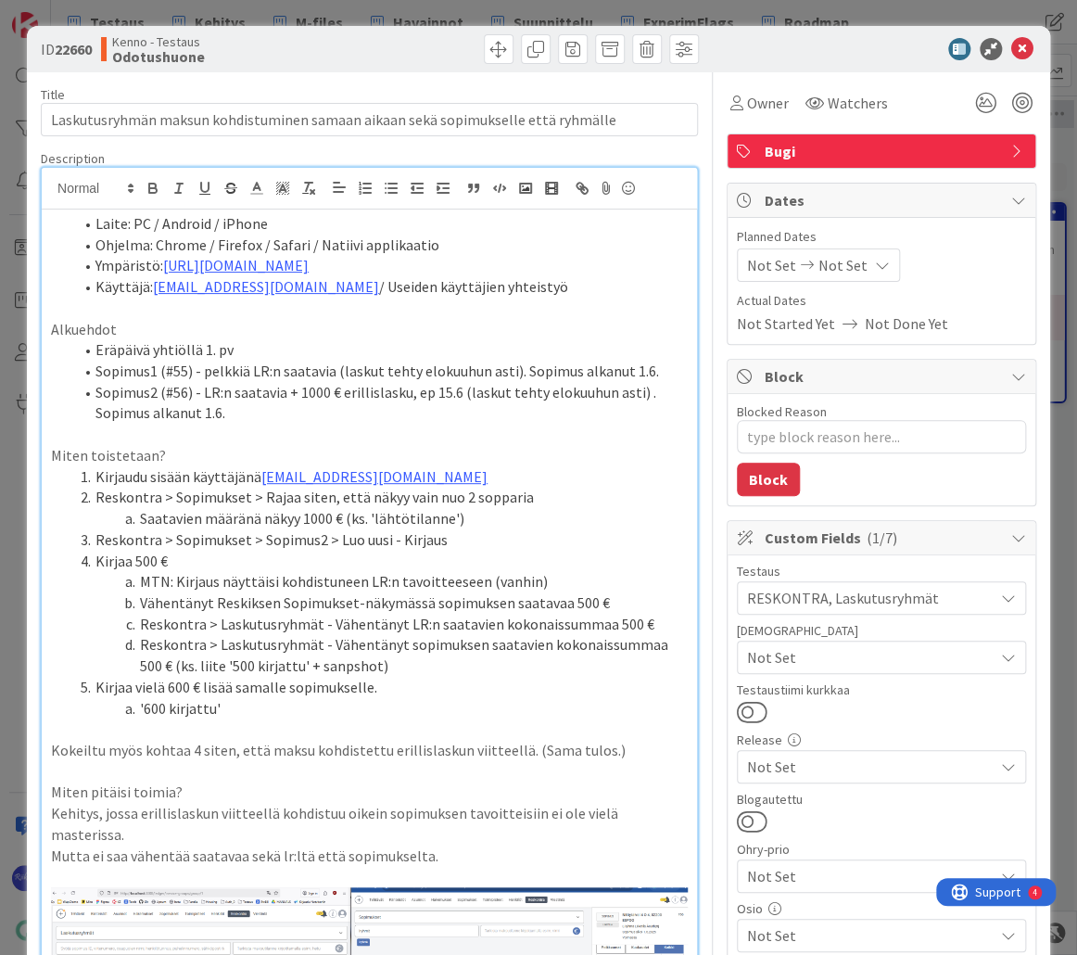
click at [356, 57] on div "Kenno - Testaus Odotushuone" at bounding box center [233, 49] width 264 height 30
click at [1011, 46] on icon at bounding box center [1022, 49] width 22 height 22
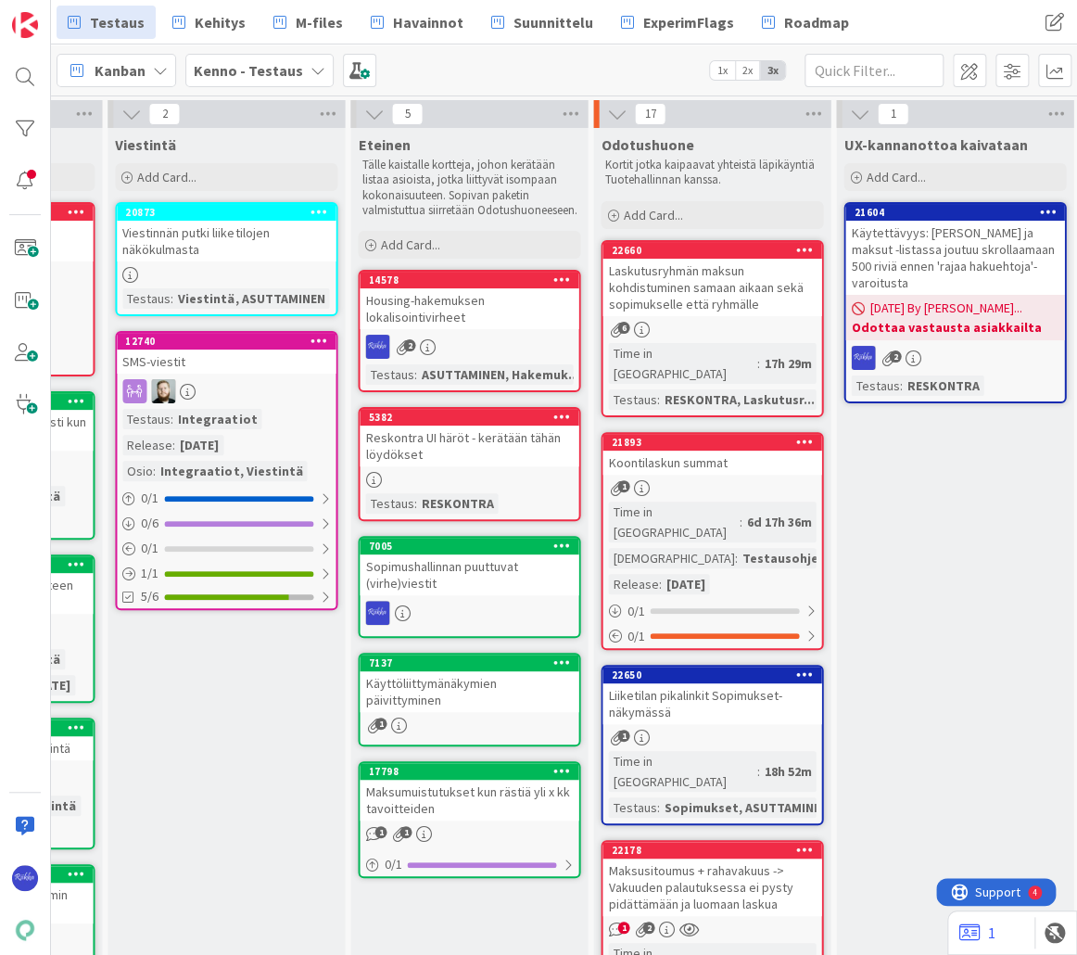
click at [718, 280] on div "Laskutusryhmän maksun kohdistuminen samaan aikaan sekä sopimukselle että ryhmäl…" at bounding box center [711, 287] width 219 height 57
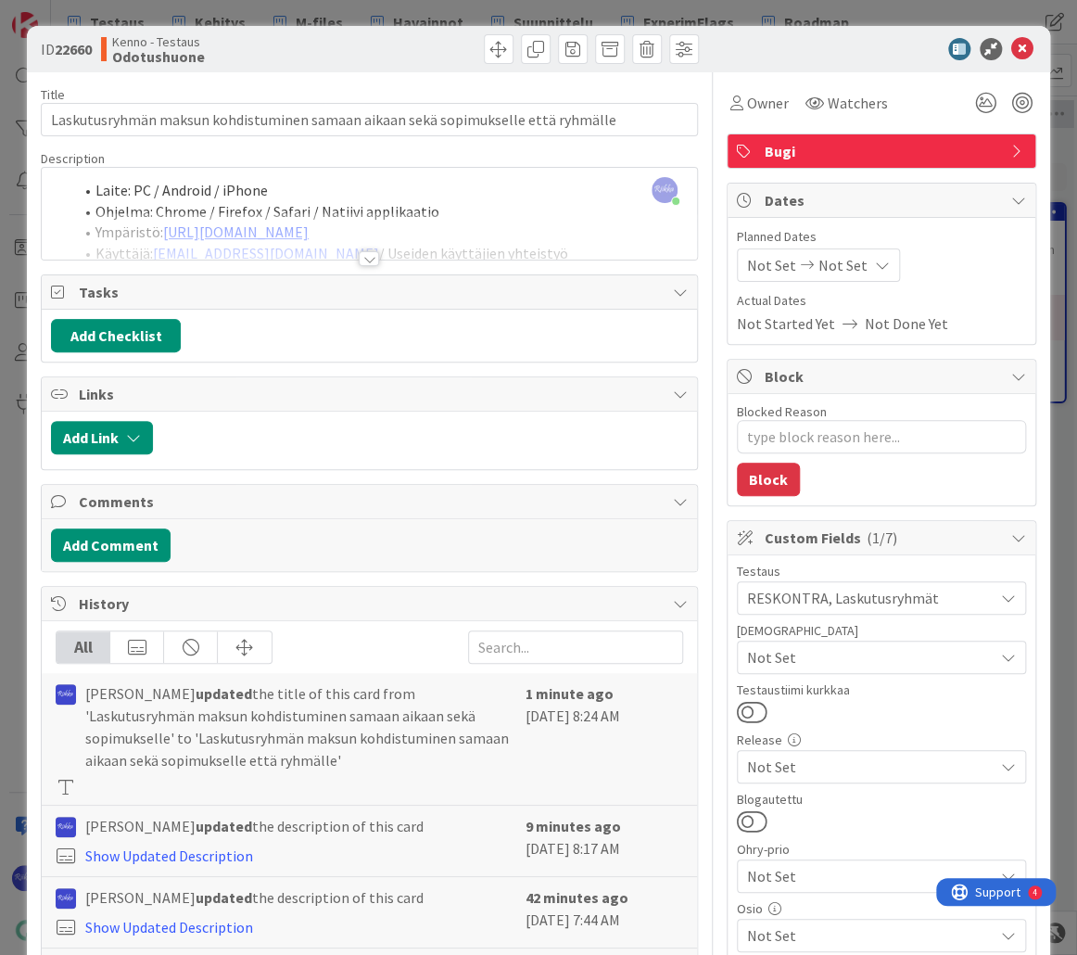
click at [364, 253] on div at bounding box center [369, 258] width 20 height 15
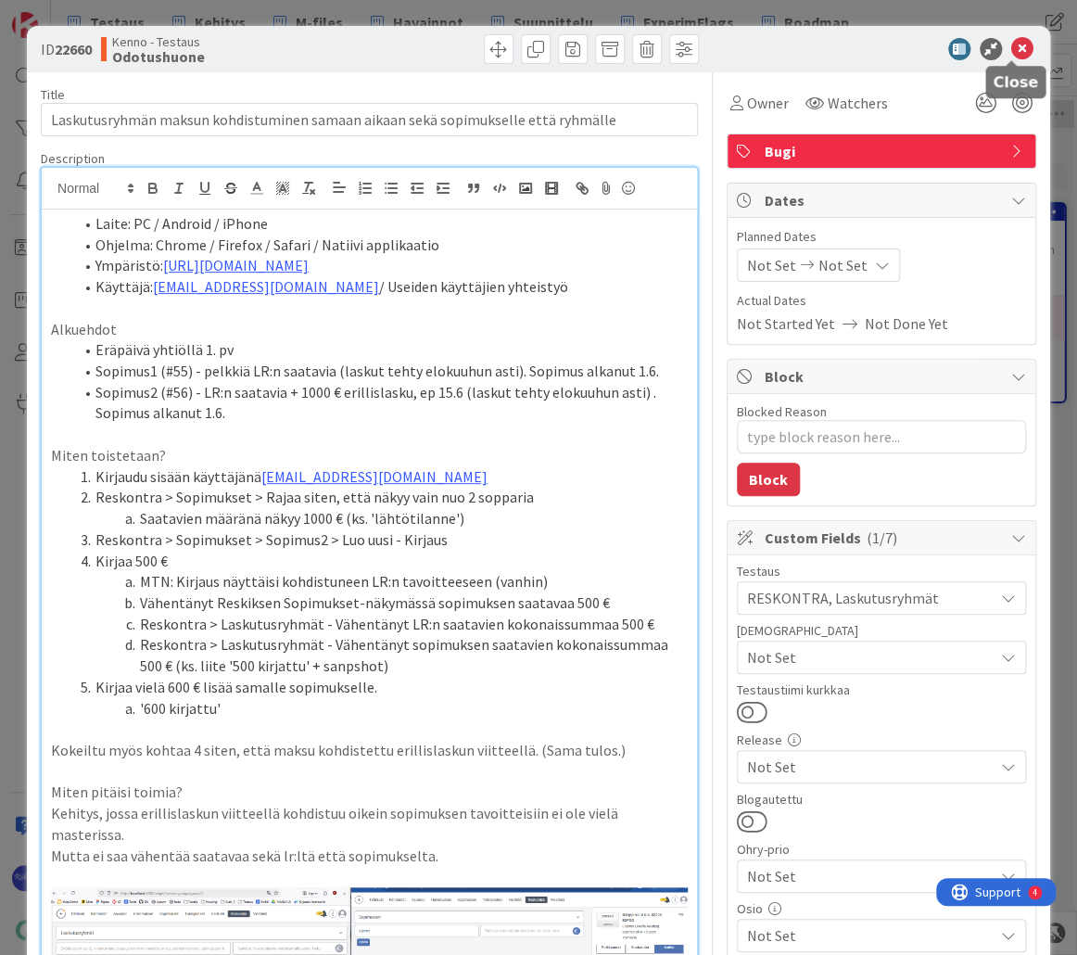
click at [1014, 47] on icon at bounding box center [1022, 49] width 22 height 22
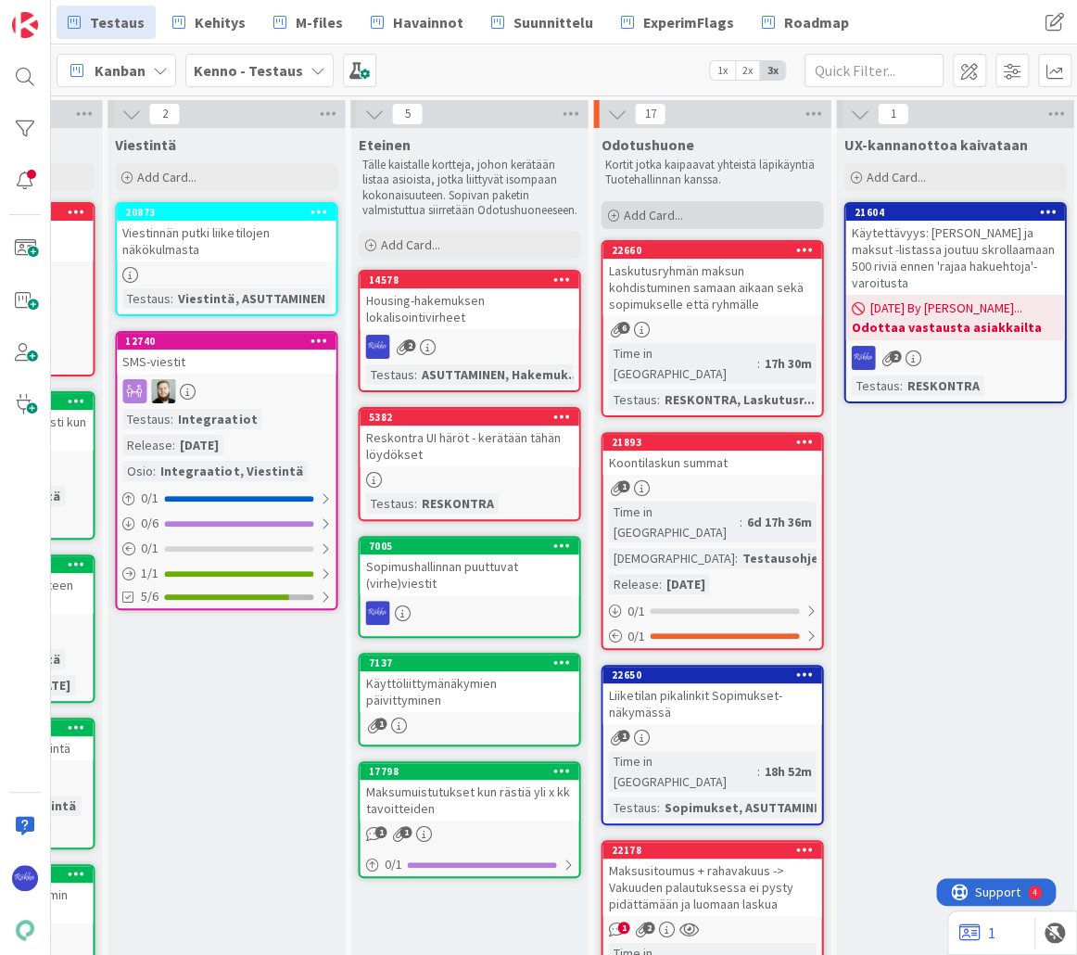
click at [682, 204] on div "Add Card..." at bounding box center [712, 215] width 222 height 28
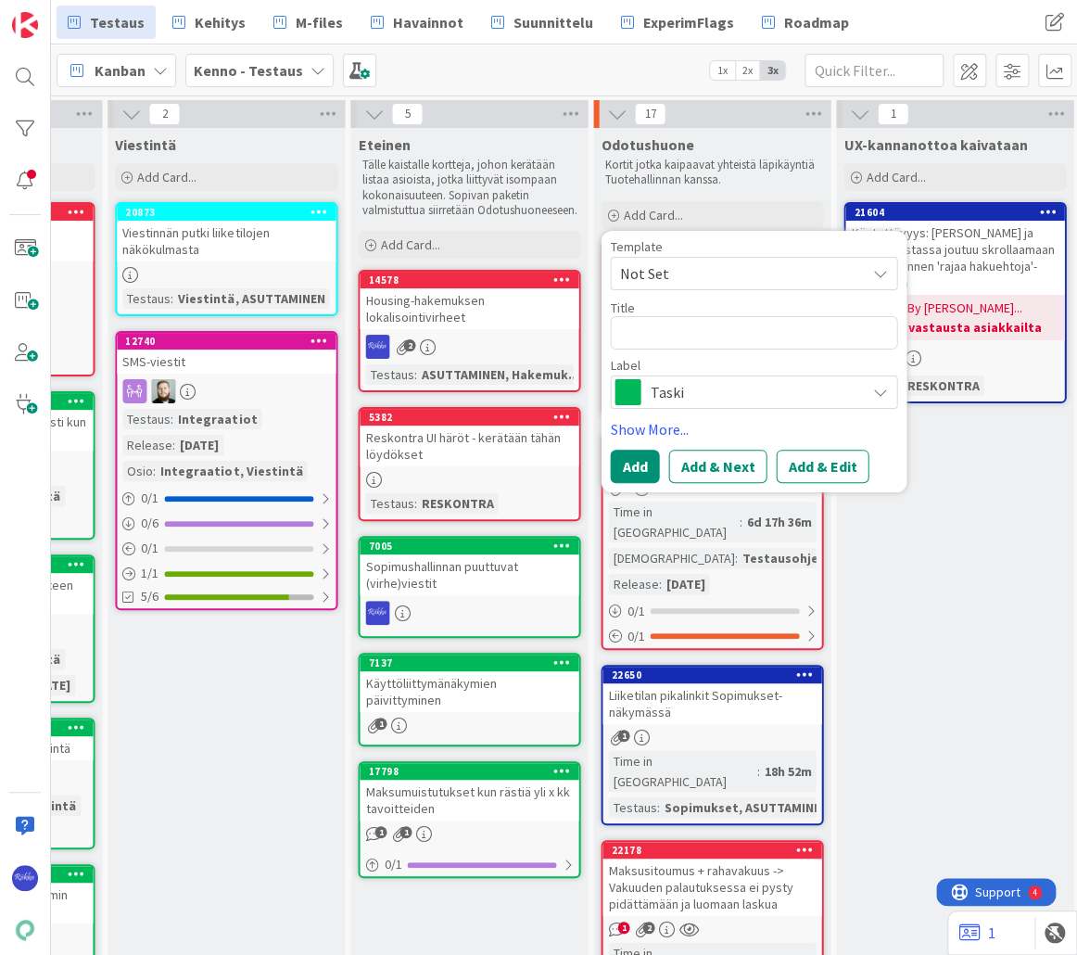
click at [704, 273] on span "Not Set" at bounding box center [735, 273] width 232 height 24
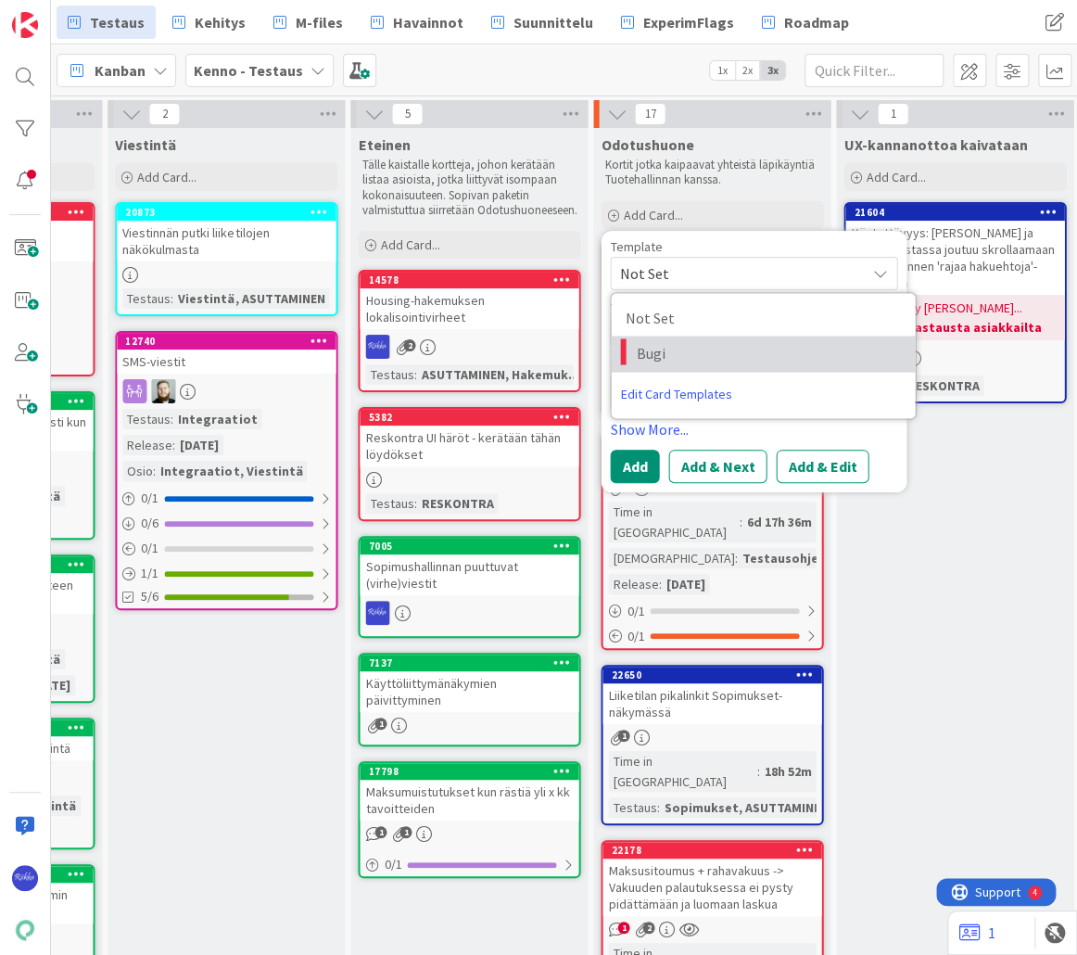
click at [707, 357] on span "Bugi" at bounding box center [768, 353] width 265 height 24
type textarea "x"
type textarea "Bugi"
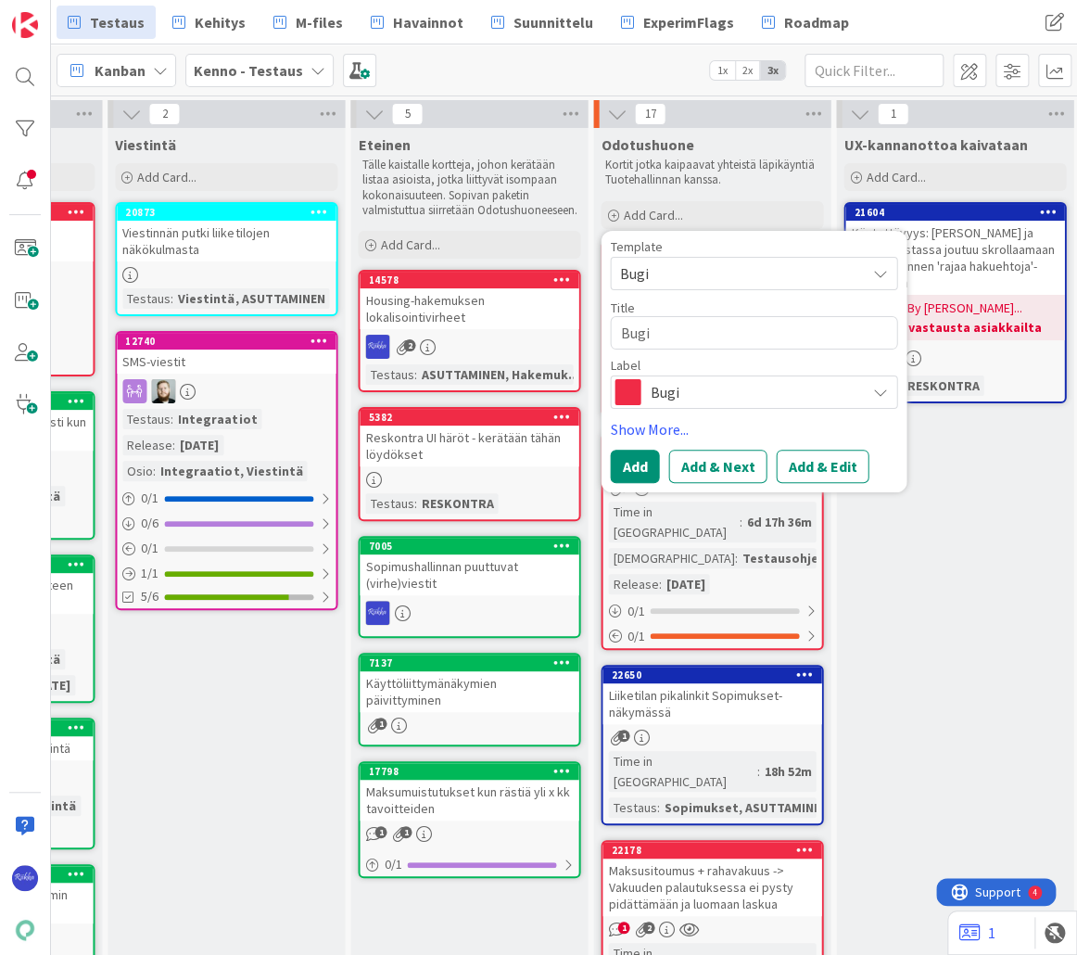
click at [775, 388] on span "Bugi" at bounding box center [753, 392] width 206 height 26
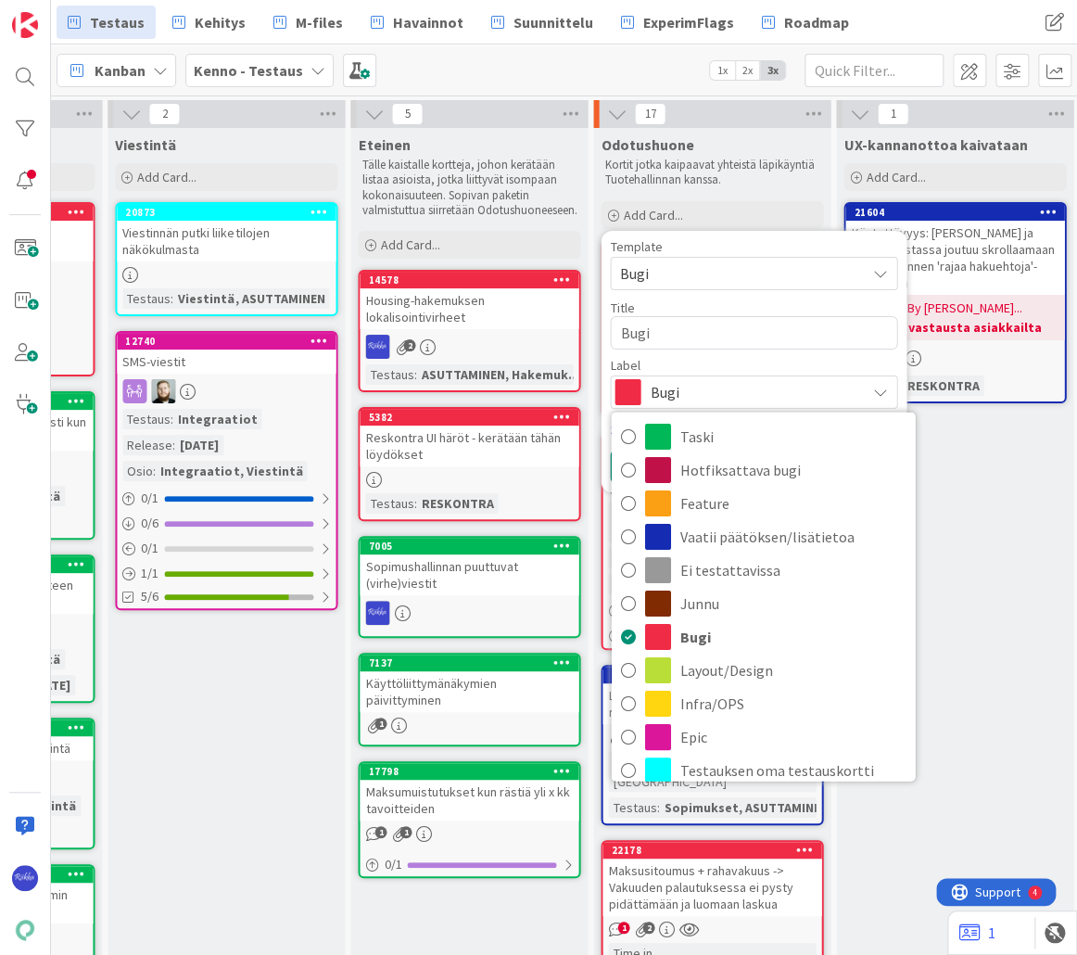
click at [752, 304] on div "Title 4 / 128" at bounding box center [753, 307] width 287 height 17
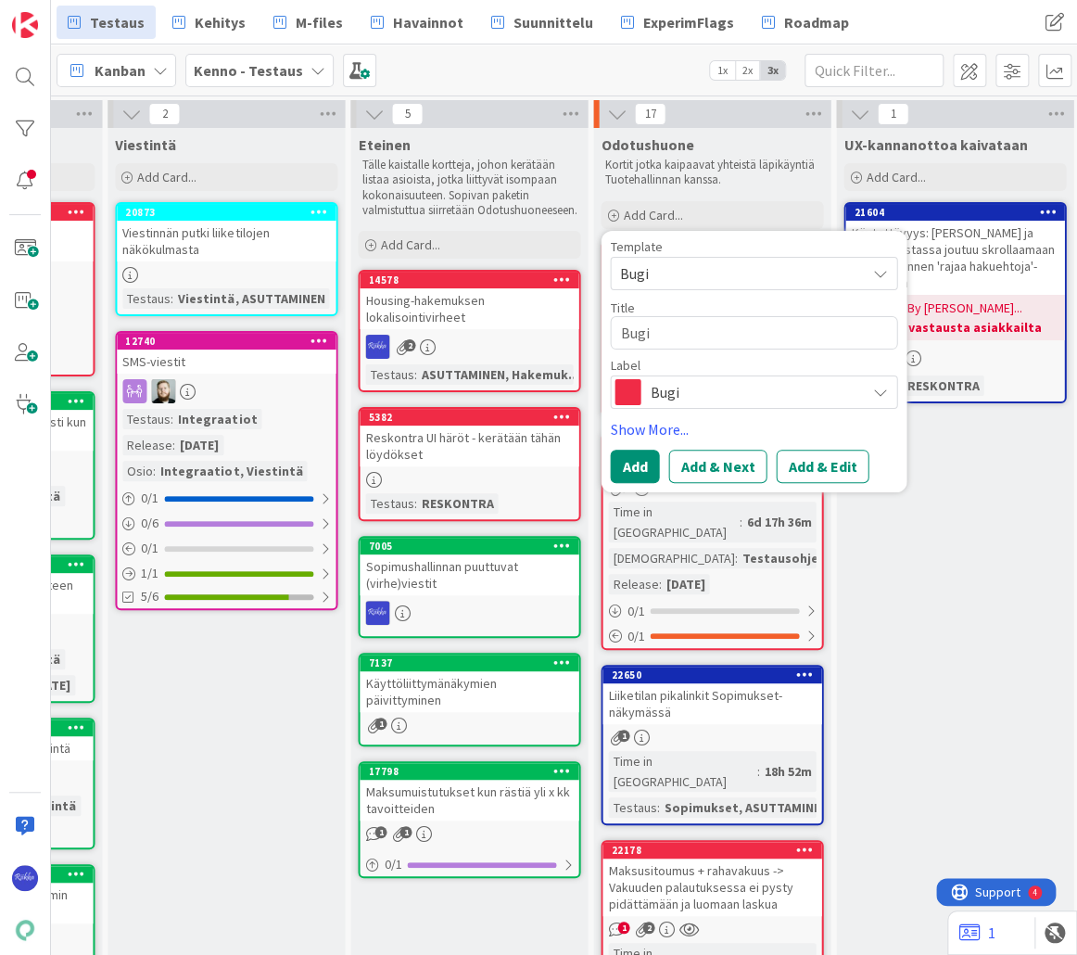
click at [790, 394] on span "Bugi" at bounding box center [753, 392] width 206 height 26
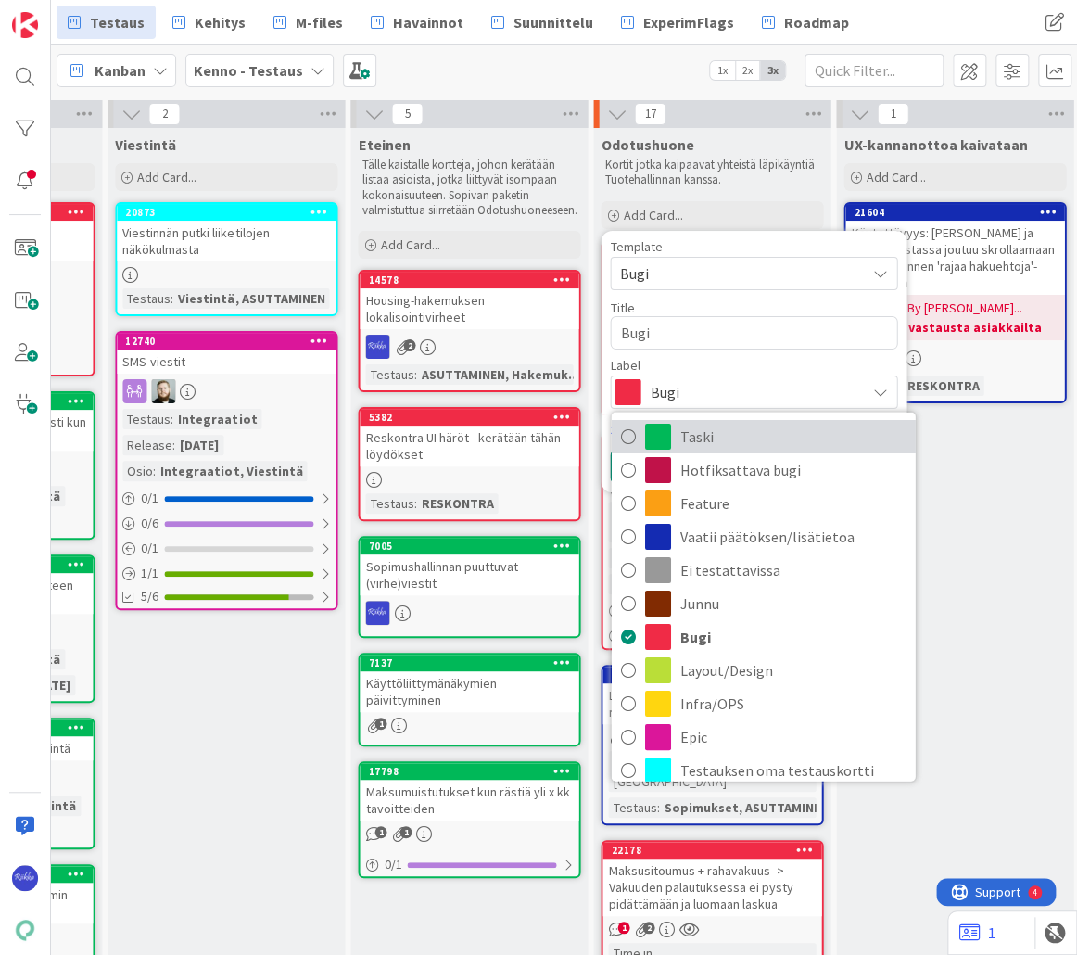
click at [790, 439] on span "Taski" at bounding box center [792, 436] width 226 height 28
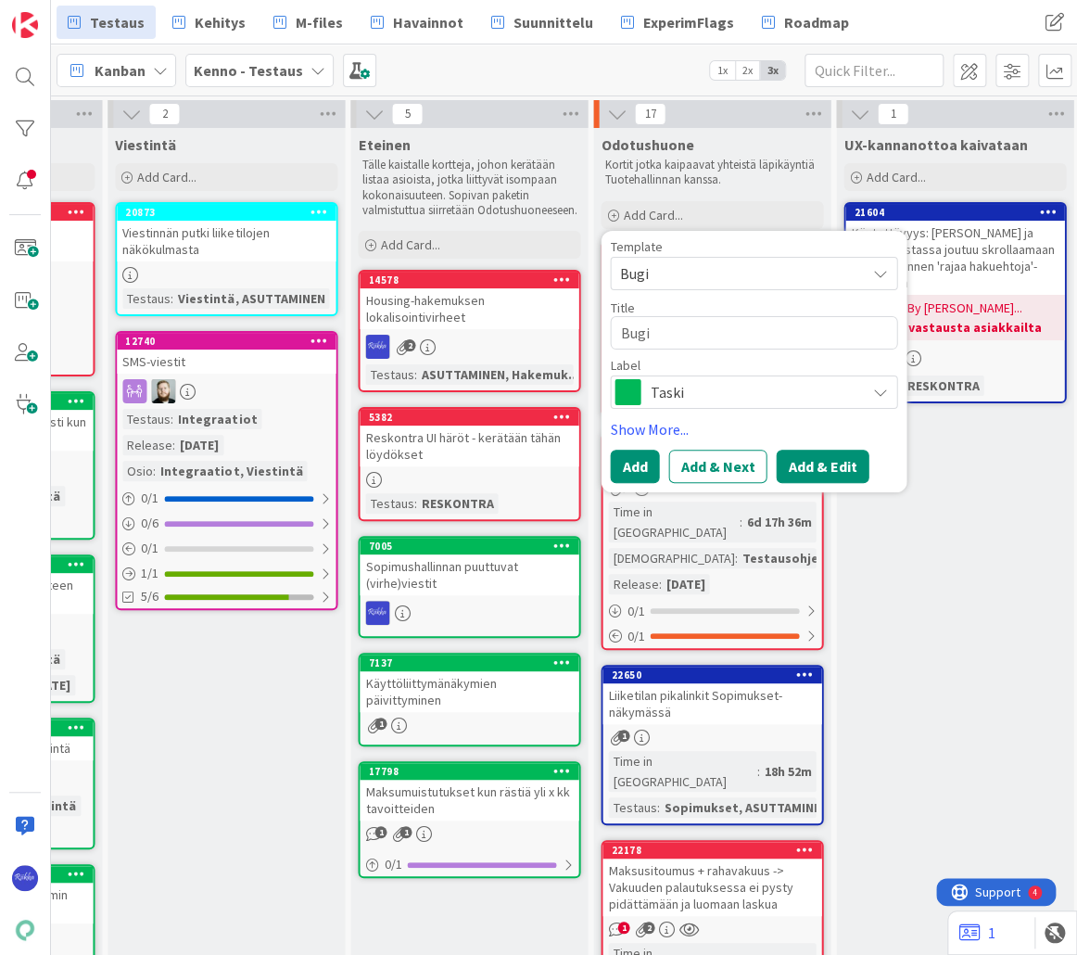
click at [827, 467] on button "Add & Edit" at bounding box center [822, 465] width 93 height 33
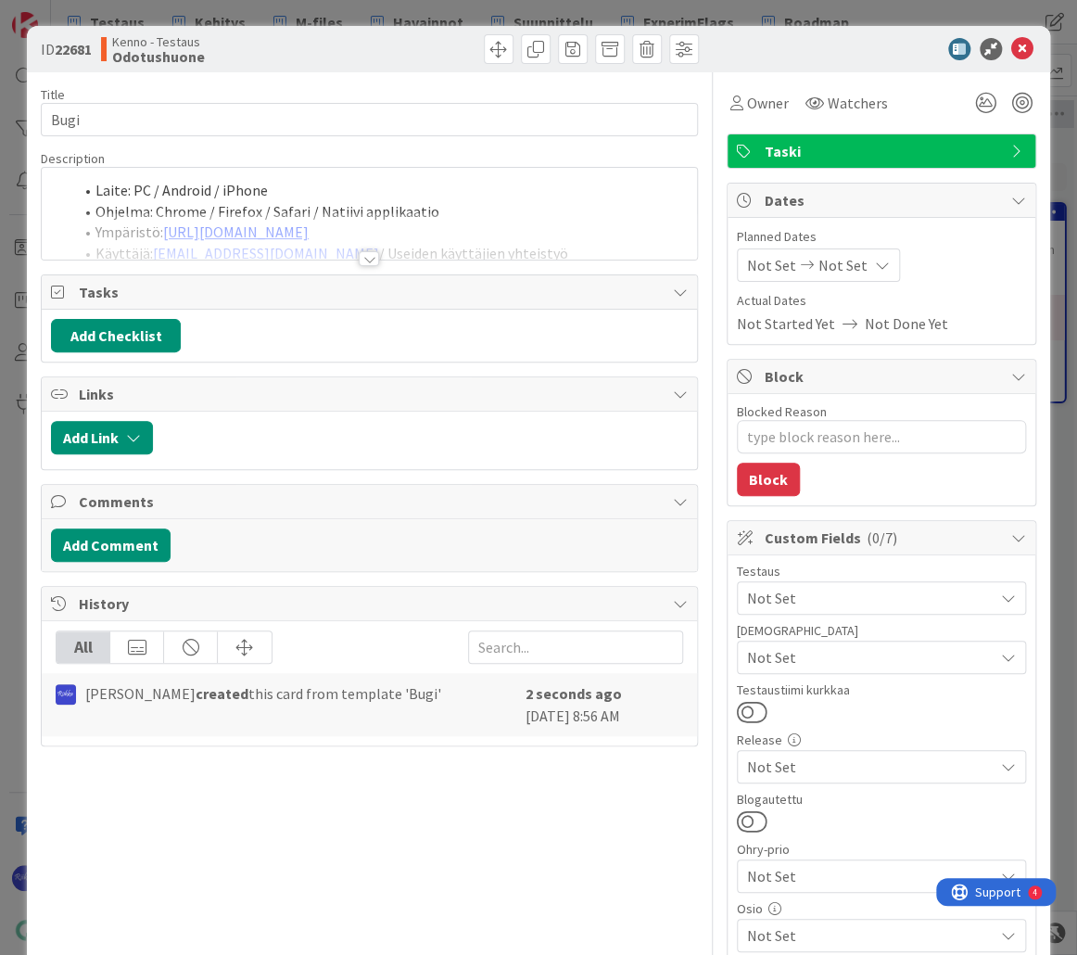
type textarea "x"
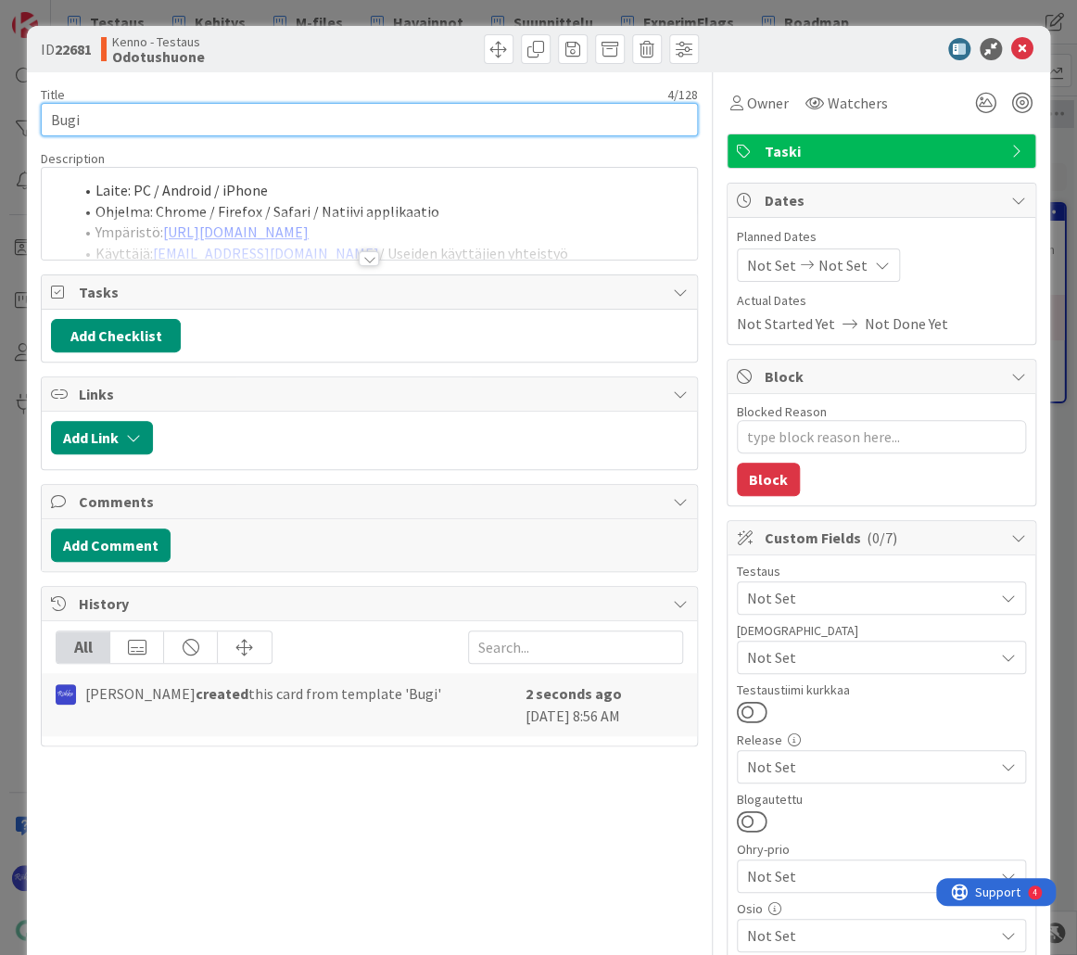
drag, startPoint x: 118, startPoint y: 120, endPoint x: 51, endPoint y: 118, distance: 66.7
click at [51, 118] on input "Bugi" at bounding box center [369, 119] width 657 height 33
type input "Ala"
type textarea "x"
type input "Alaik"
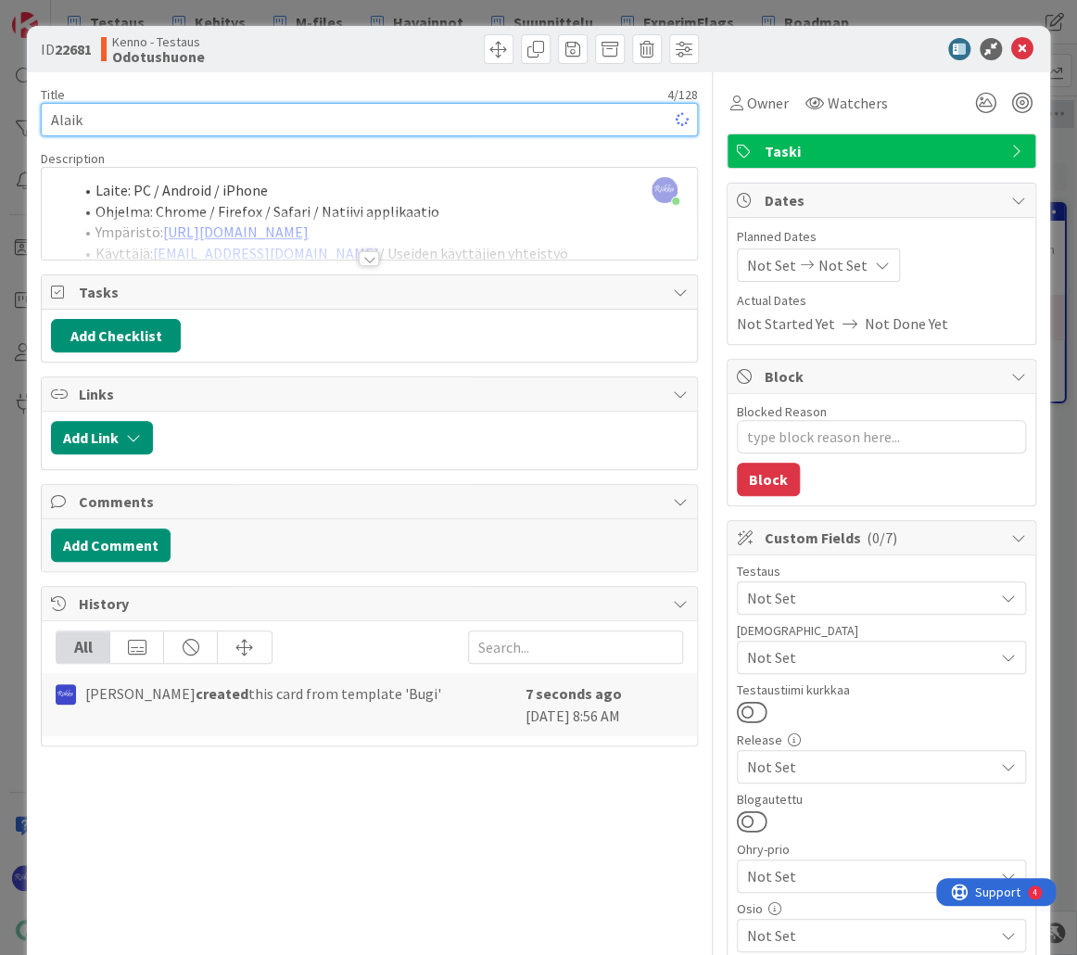
type textarea "x"
type input "Alaikäisen"
type textarea "x"
type input "Alaikäisen"
type textarea "x"
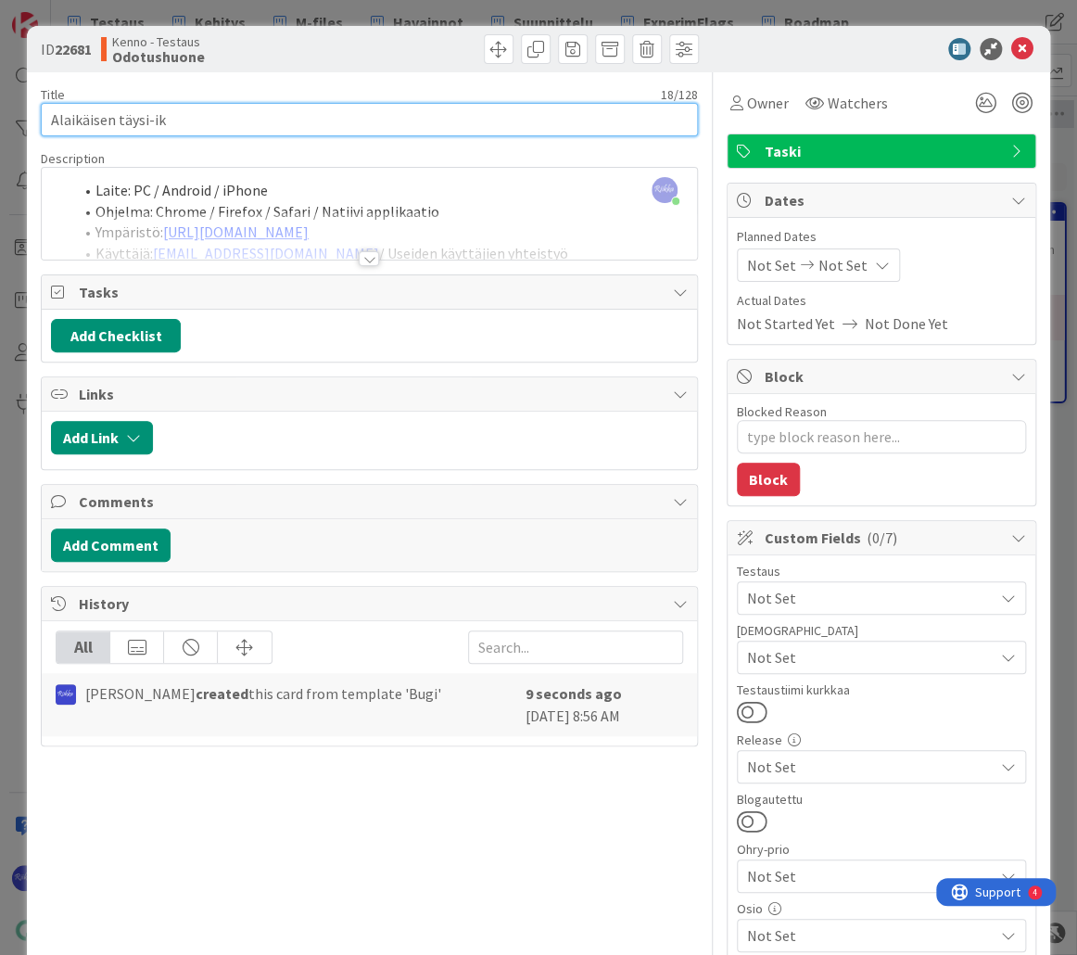
type input "Alaikäisen täysi-ikä"
type textarea "x"
type input "Alaikäisen täysi-ikäis"
type textarea "x"
type input "Alaikäisen täysi-ikäistymise"
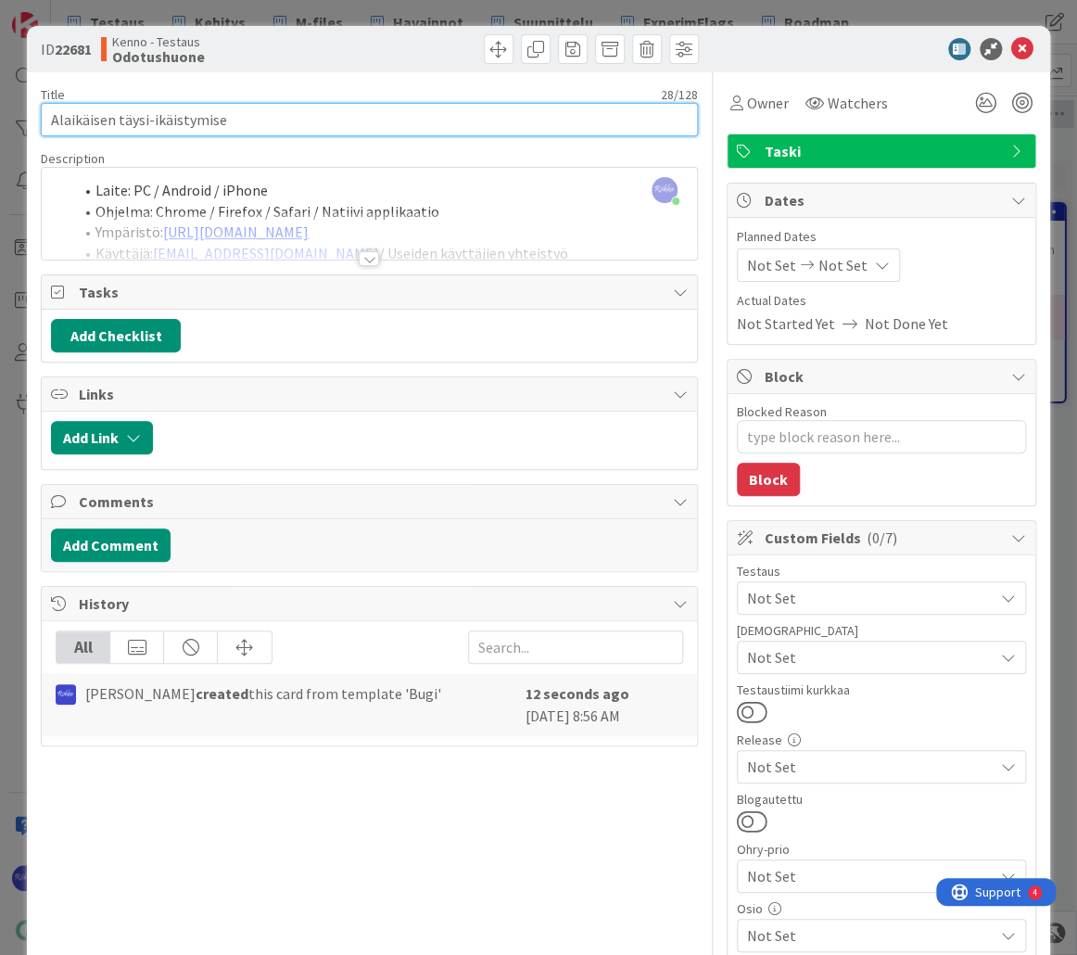
type textarea "x"
type input "Alaikäisen täysi-ikäistymisen"
type textarea "x"
type input "Alaikäisen täysi-ikäistymisen sopparilta puuttuu"
type textarea "x"
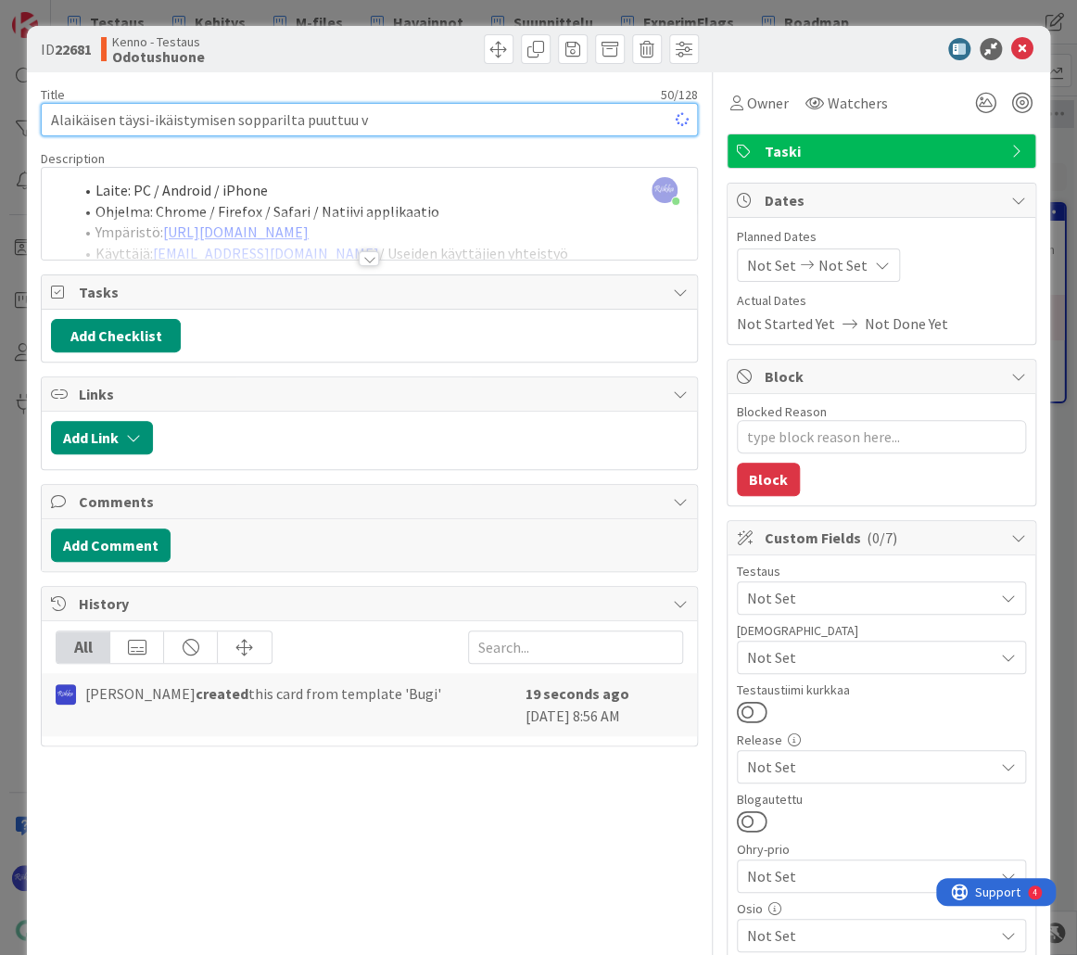
type input "Alaikäisen täysi-ikäistymisen sopparilta puuttuu vi"
type textarea "x"
type input "Alaikäisen täysi-ikäistymisen sopparilta puuttuu vielä huutomerkki"
type textarea "x"
type input "Alaikäisen täysi-ikäistymisen sopparilta puuttuu vielä huutomerkki"
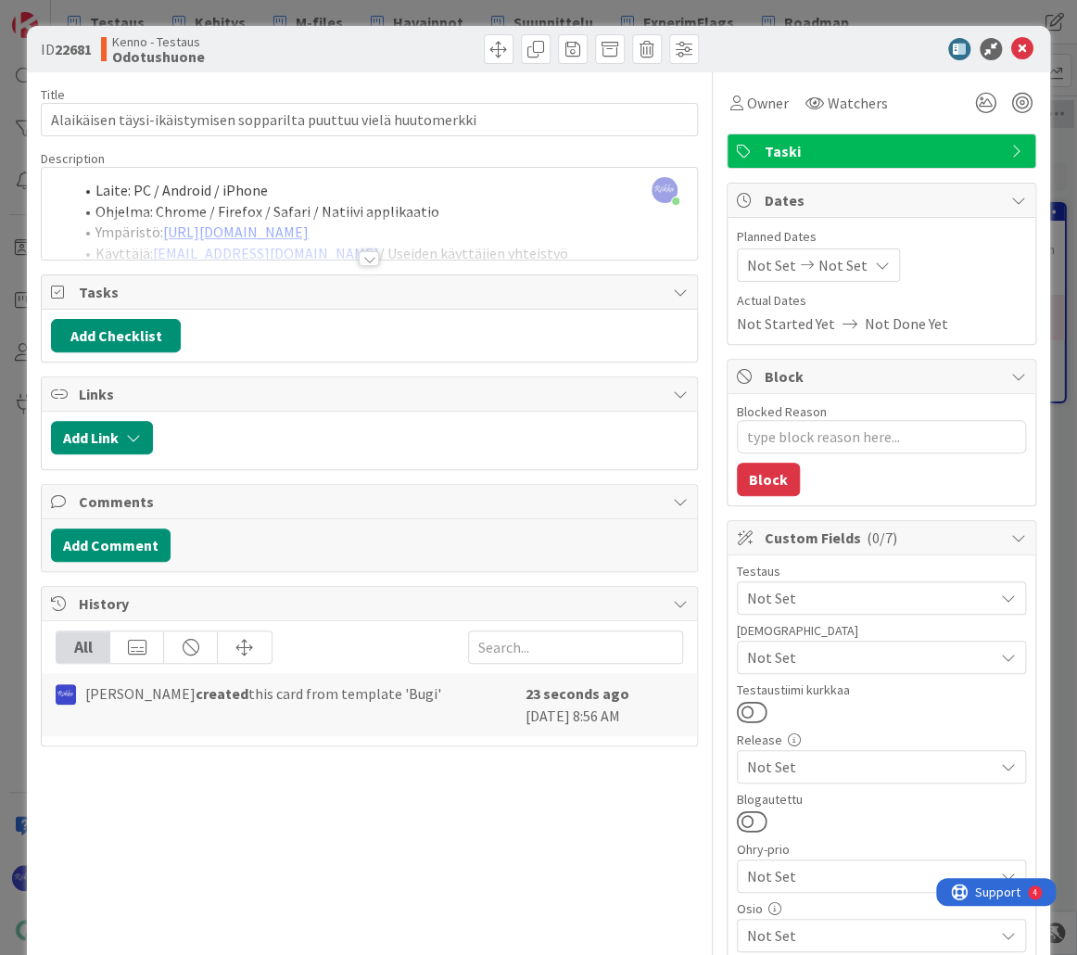
click at [363, 261] on div at bounding box center [369, 258] width 20 height 15
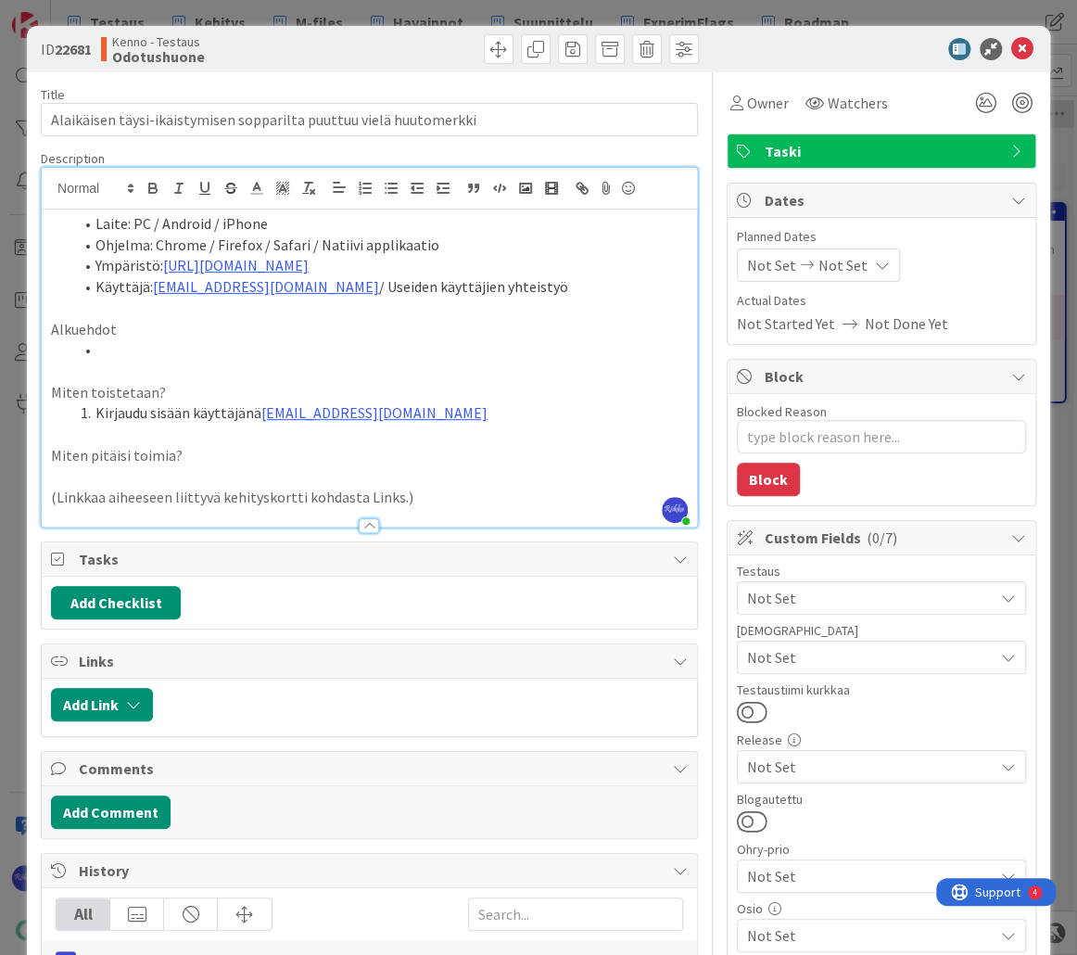
click at [174, 348] on li at bounding box center [380, 349] width 614 height 21
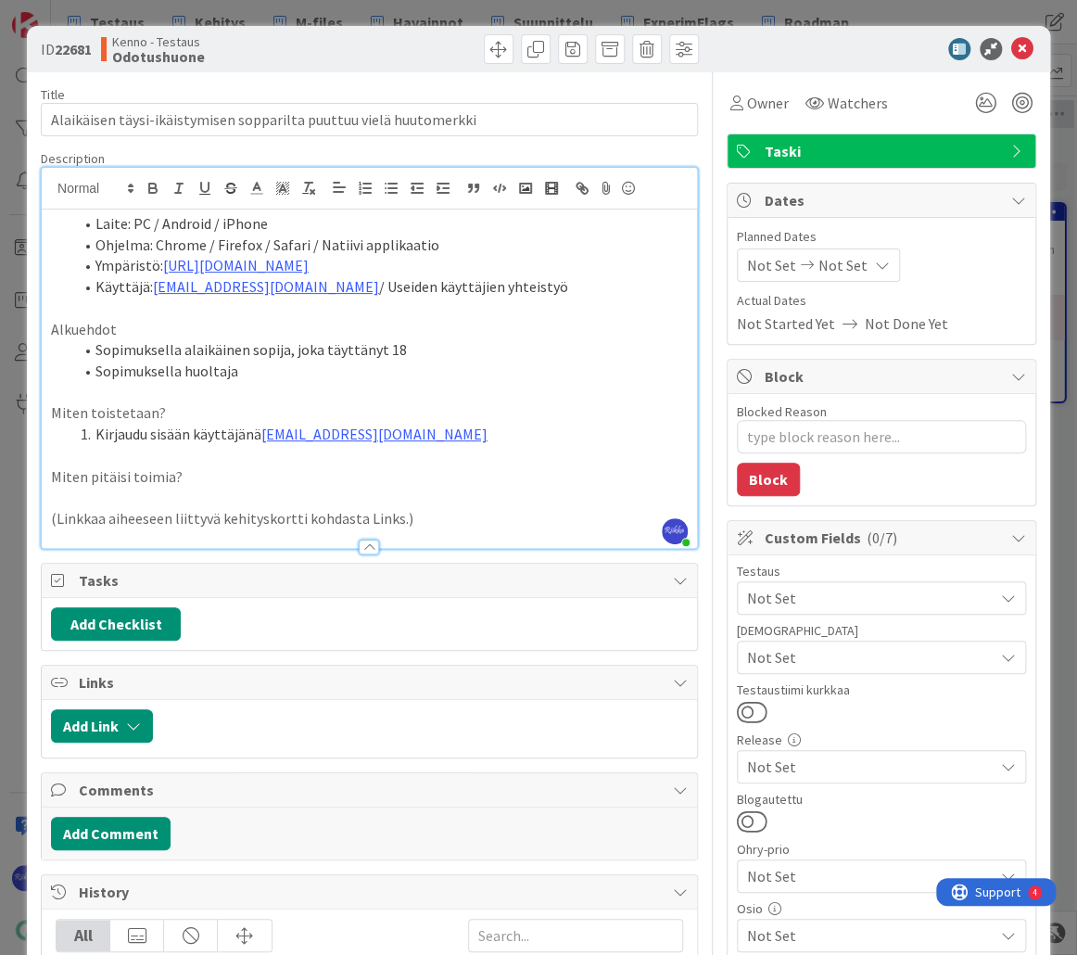
click at [436, 353] on li "Sopimuksella alaikäinen sopija, joka täyttänyt 18" at bounding box center [380, 349] width 614 height 21
click at [484, 429] on li "Kirjaudu sisään käyttäjänä [EMAIL_ADDRESS][DOMAIN_NAME]" at bounding box center [380, 434] width 614 height 21
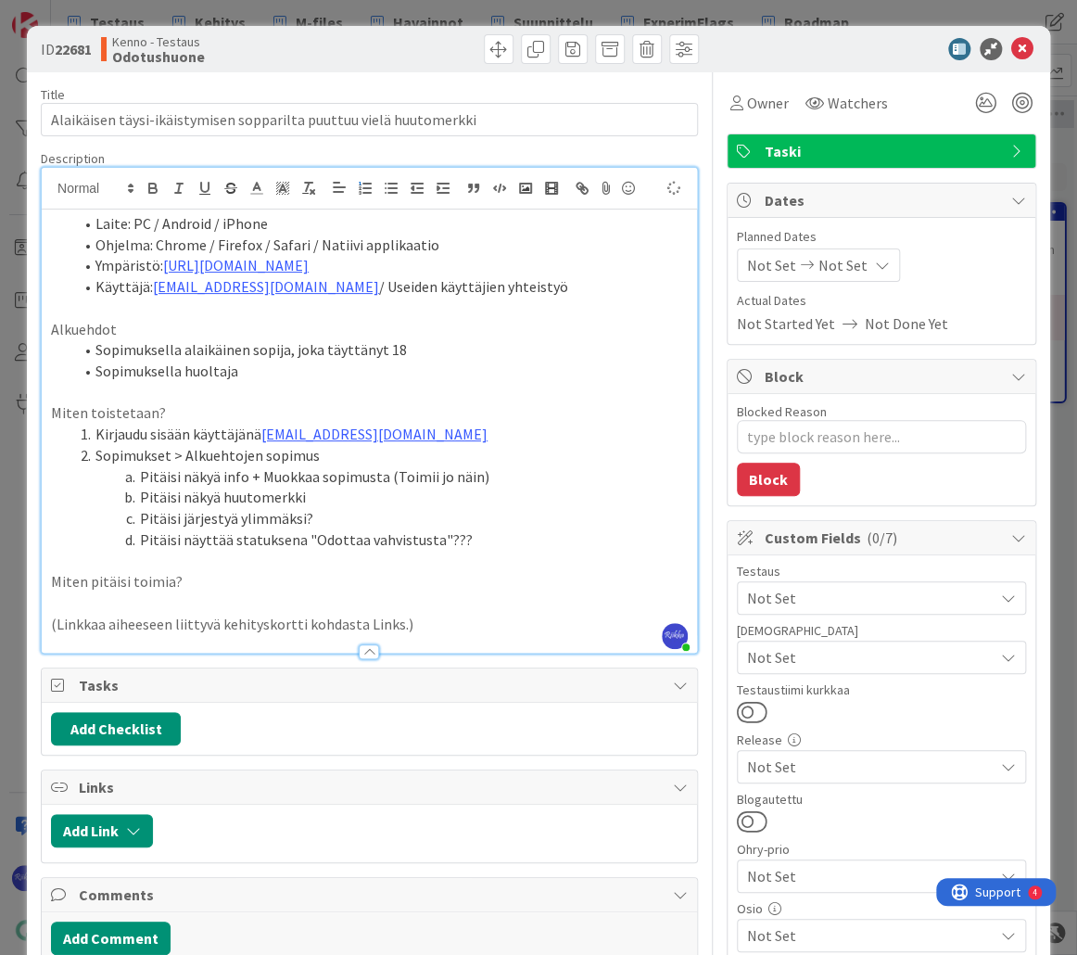
click at [338, 520] on li "Pitäisi järjestyä ylimmäksi?" at bounding box center [380, 518] width 614 height 21
click at [480, 541] on li "Pitäisi näyttää statuksena "Odottaa vahvistusta"???" at bounding box center [380, 539] width 614 height 21
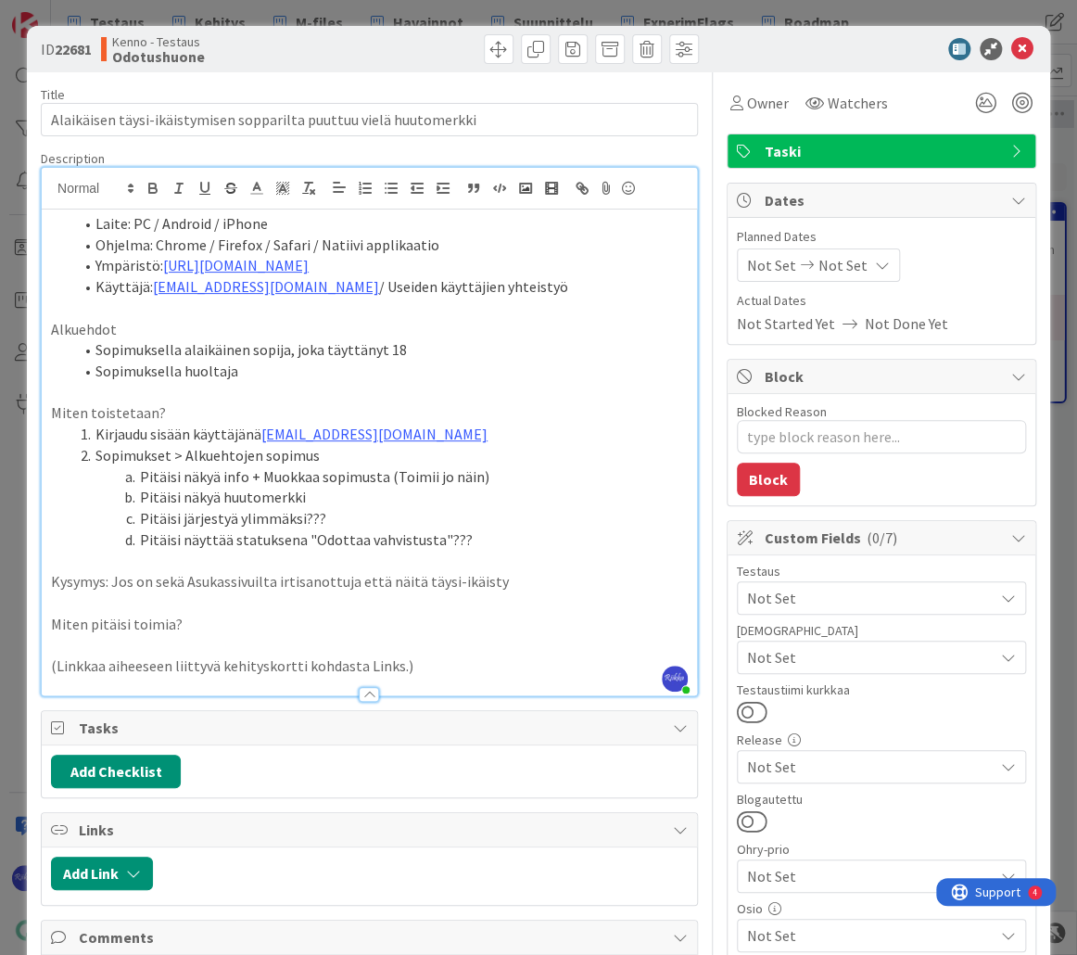
click at [506, 582] on p "Kysymys: Jos on sekä Asukassivuilta irtisanottuja että näitä täysi-ikäisty" at bounding box center [369, 581] width 637 height 21
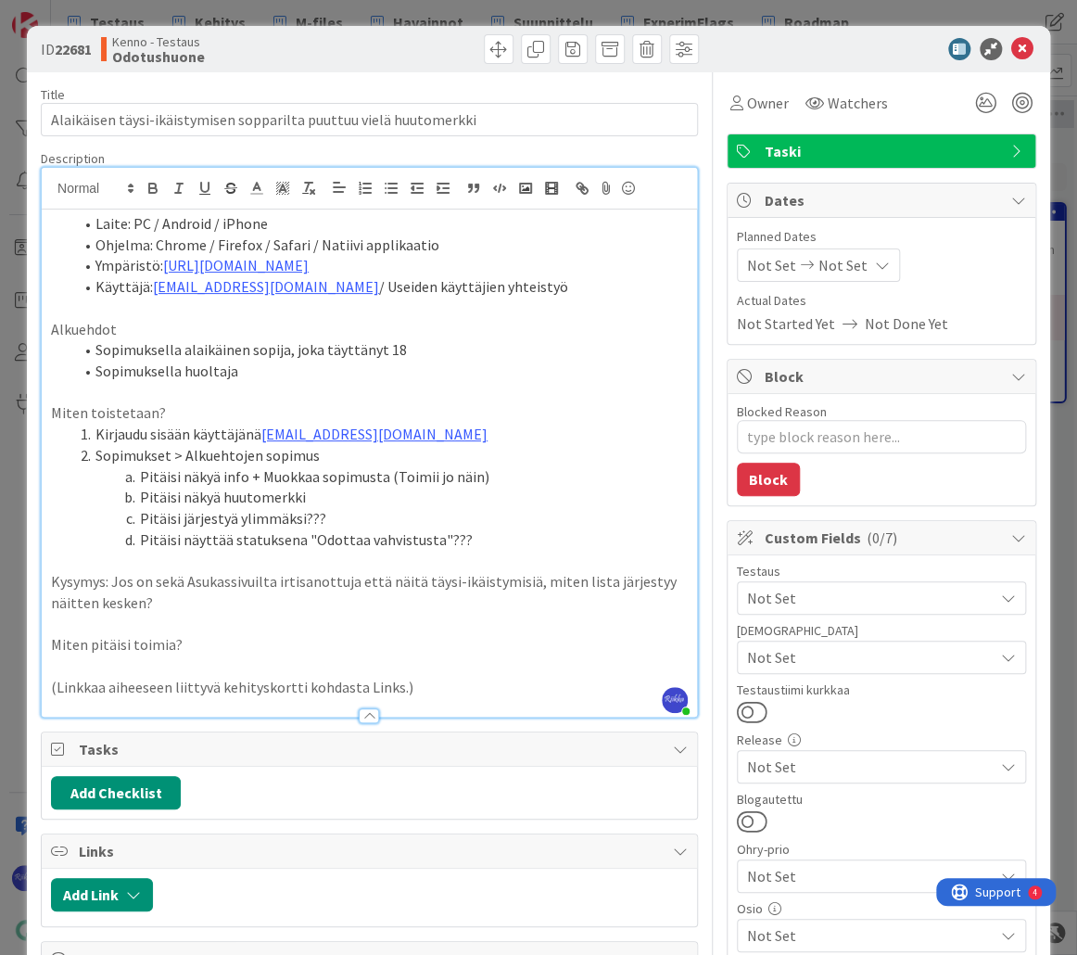
click at [412, 582] on p "Kysymys: Jos on sekä Asukassivuilta irtisanottuja että näitä täysi-ikäistymisiä…" at bounding box center [369, 592] width 637 height 42
click at [570, 575] on p "Kysymys: Jos on sekä Asukassivuilta irtisanottuja että näitä täysi-ikäistymisiä…" at bounding box center [369, 592] width 637 height 42
click at [868, 594] on span "Not Set" at bounding box center [870, 598] width 247 height 22
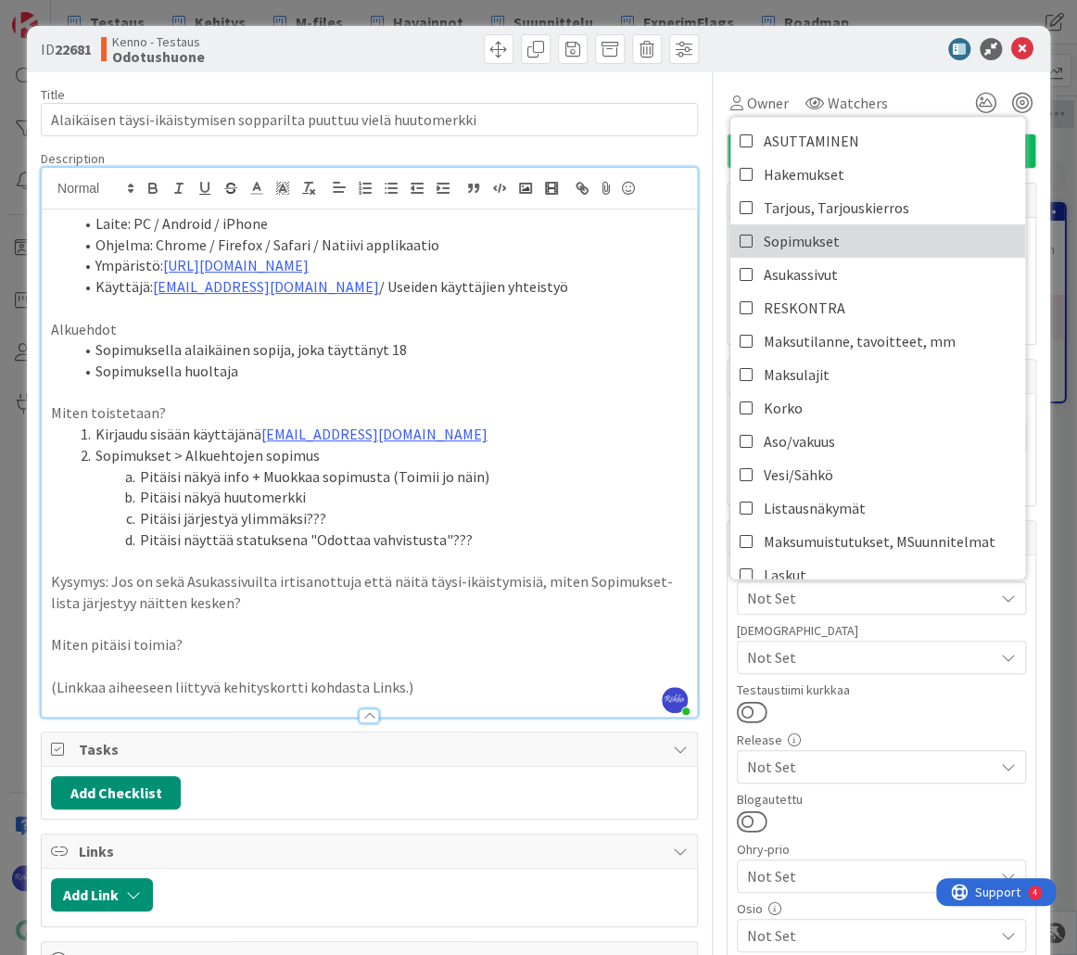
click at [841, 232] on link "Sopimukset" at bounding box center [877, 240] width 295 height 33
click at [841, 140] on span "ASUTTAMINEN" at bounding box center [811, 141] width 95 height 28
click at [803, 52] on div at bounding box center [872, 49] width 328 height 22
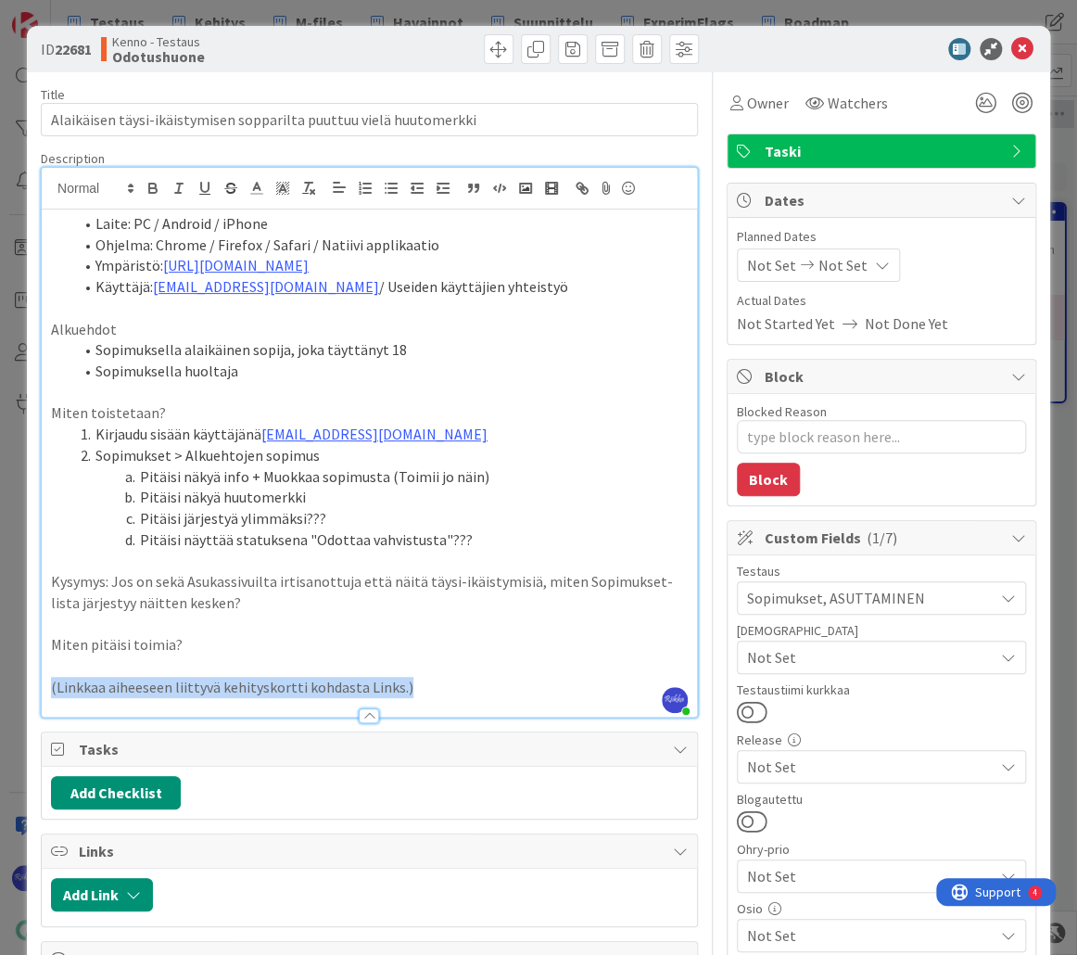
drag, startPoint x: 428, startPoint y: 682, endPoint x: 48, endPoint y: 682, distance: 379.9
click at [48, 682] on div "Laite: PC / Android / iPhone Ohjelma: Chrome / Firefox / Safari / Natiivi appli…" at bounding box center [369, 462] width 655 height 507
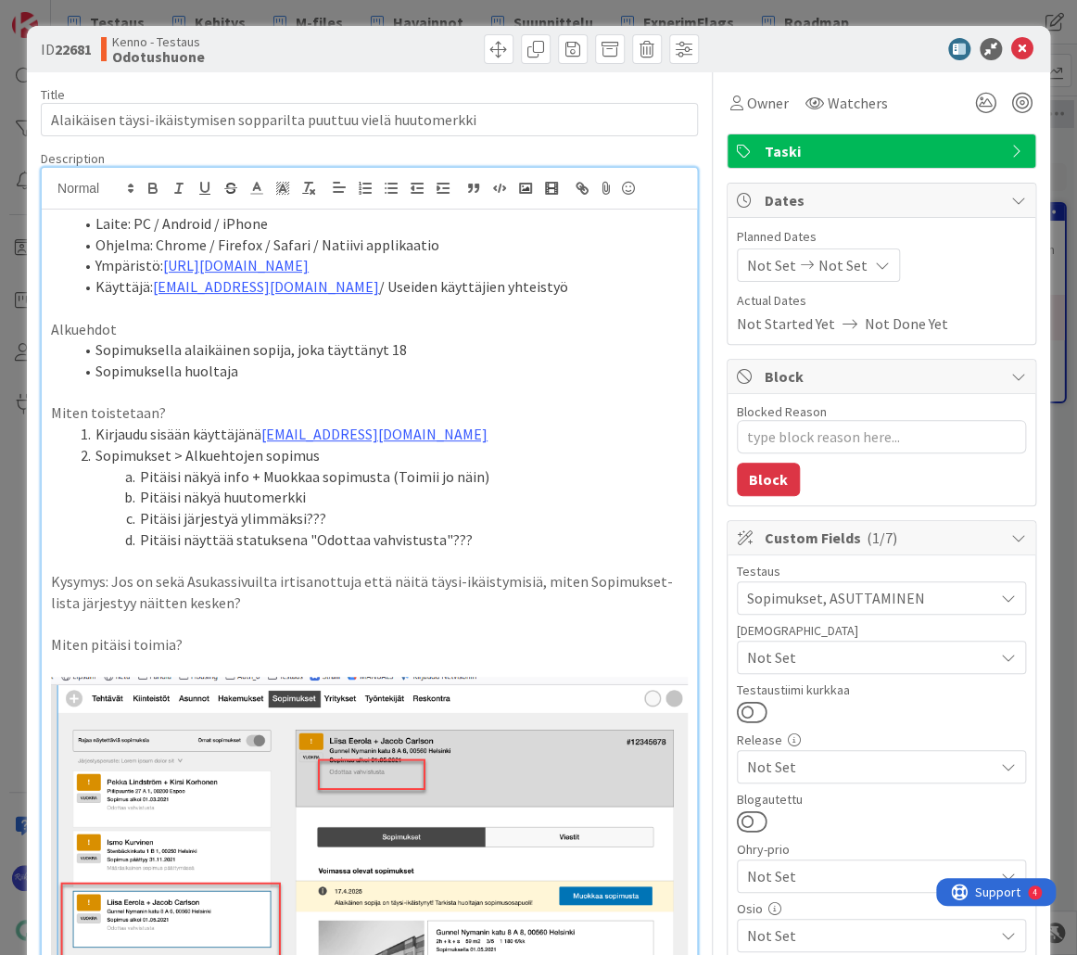
click at [269, 373] on li "Sopimuksella huoltaja" at bounding box center [380, 370] width 614 height 21
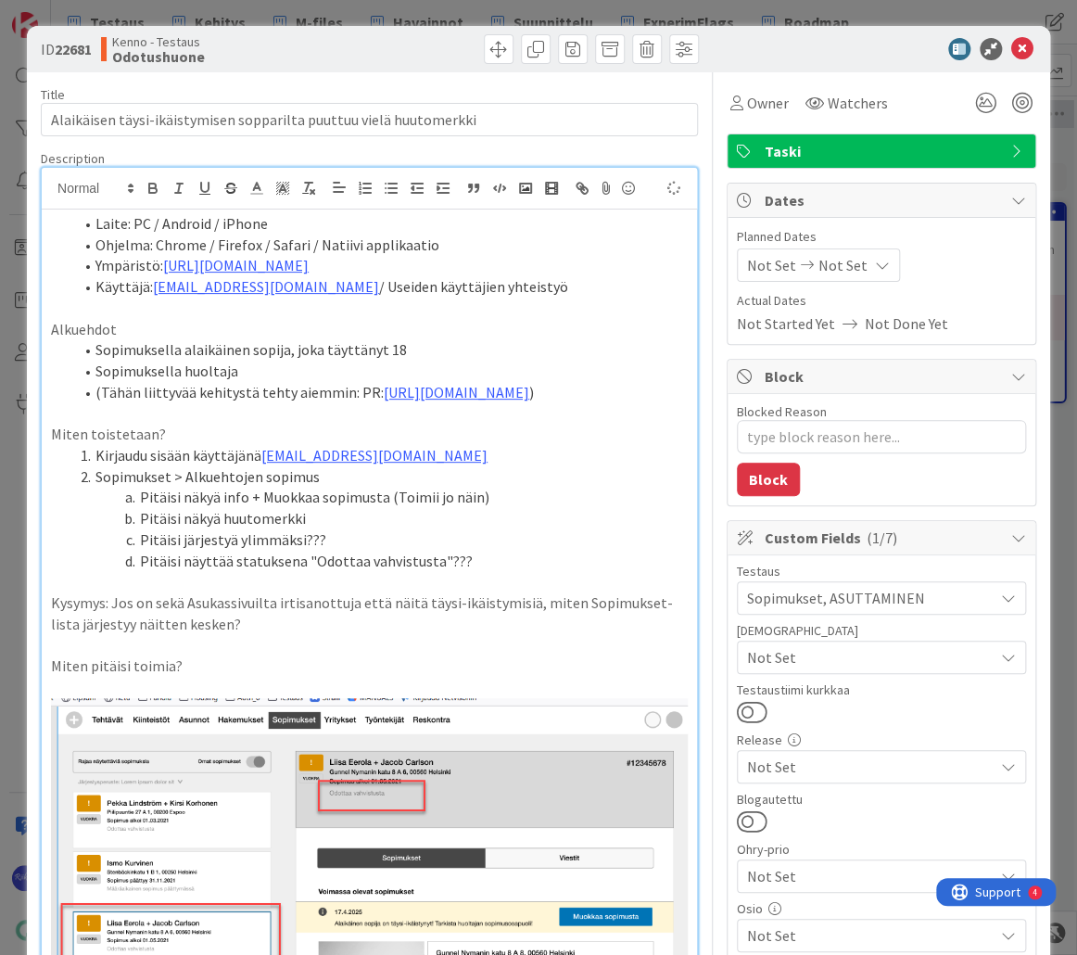
click at [557, 483] on li "Sopimukset > Alkuehtojen sopimus" at bounding box center [380, 476] width 614 height 21
click at [1012, 50] on icon at bounding box center [1022, 49] width 22 height 22
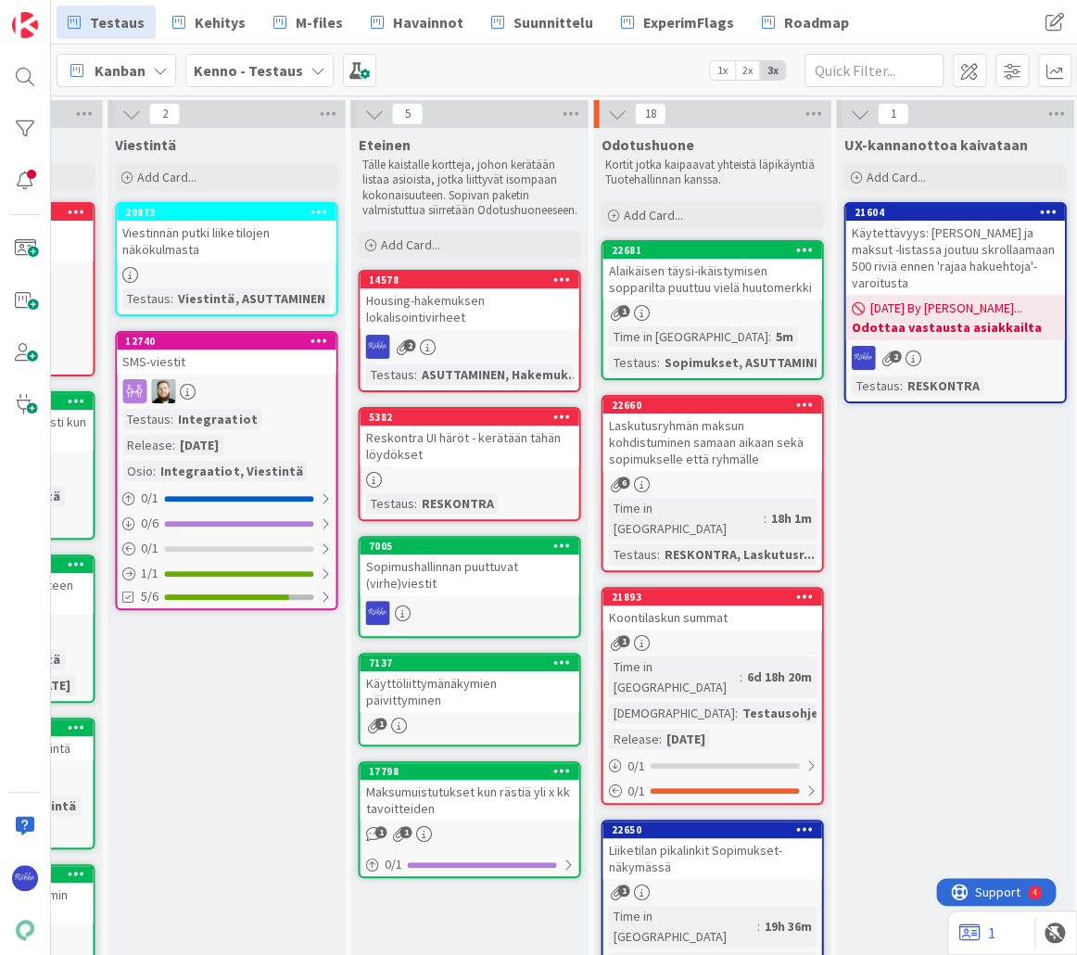
click at [702, 274] on div "Alaikäisen täysi-ikäistymisen sopparilta puuttuu vielä huutomerkki" at bounding box center [711, 279] width 219 height 41
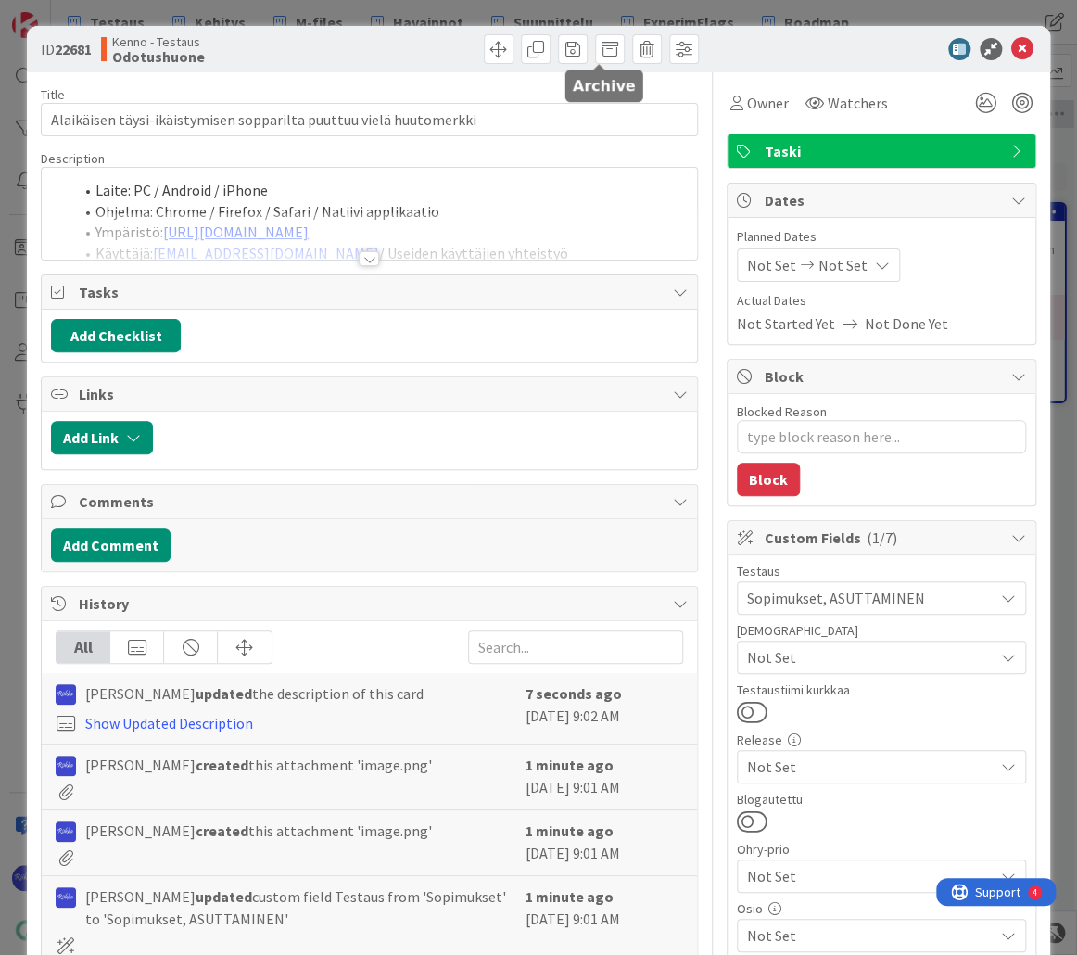
type textarea "x"
click at [1011, 52] on icon at bounding box center [1022, 49] width 22 height 22
